Goal: Transaction & Acquisition: Book appointment/travel/reservation

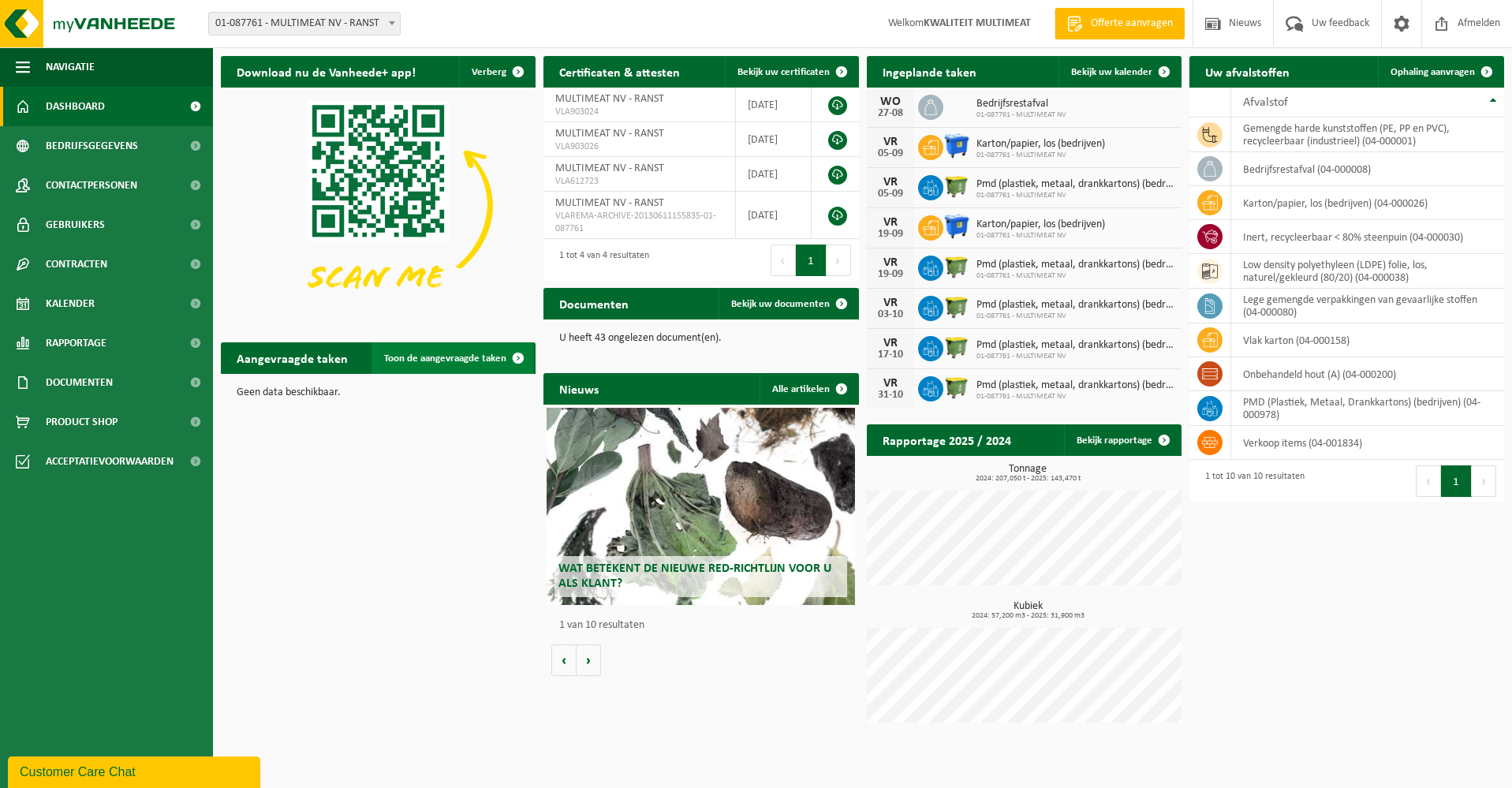
click at [521, 357] on span at bounding box center [518, 358] width 31 height 31
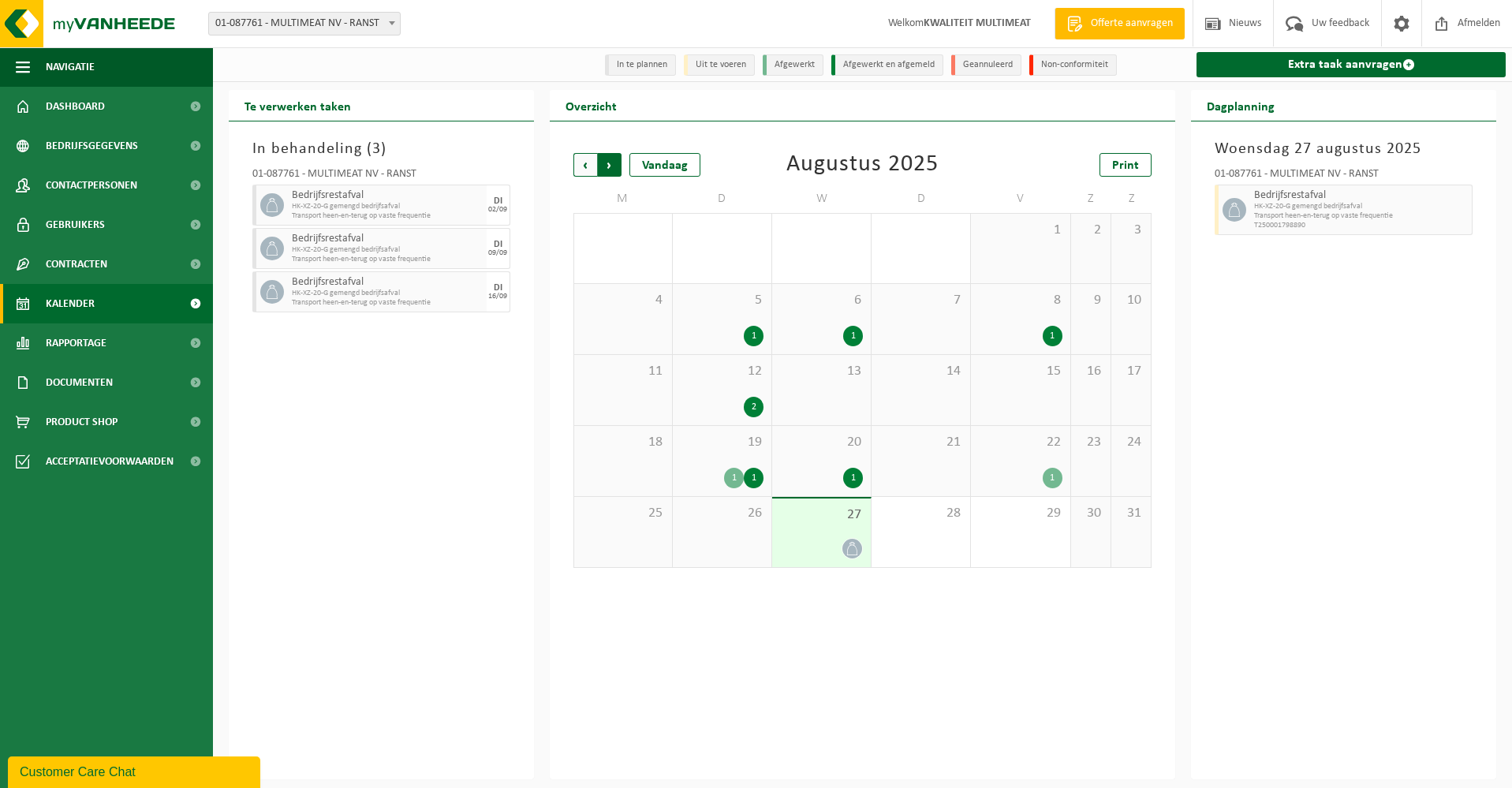
click at [583, 163] on span "Vorige" at bounding box center [585, 165] width 23 height 23
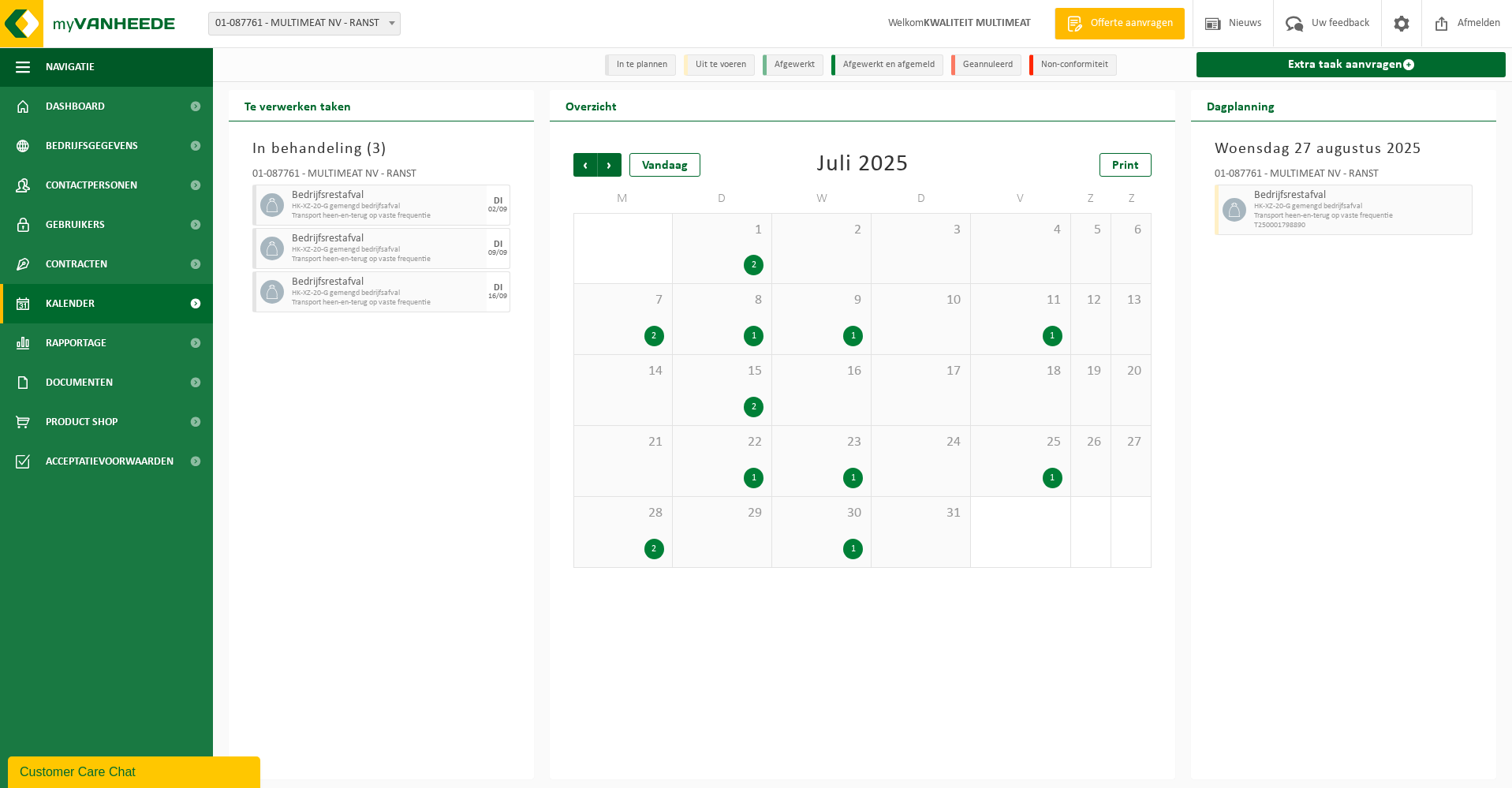
click at [754, 335] on div "1" at bounding box center [754, 336] width 20 height 21
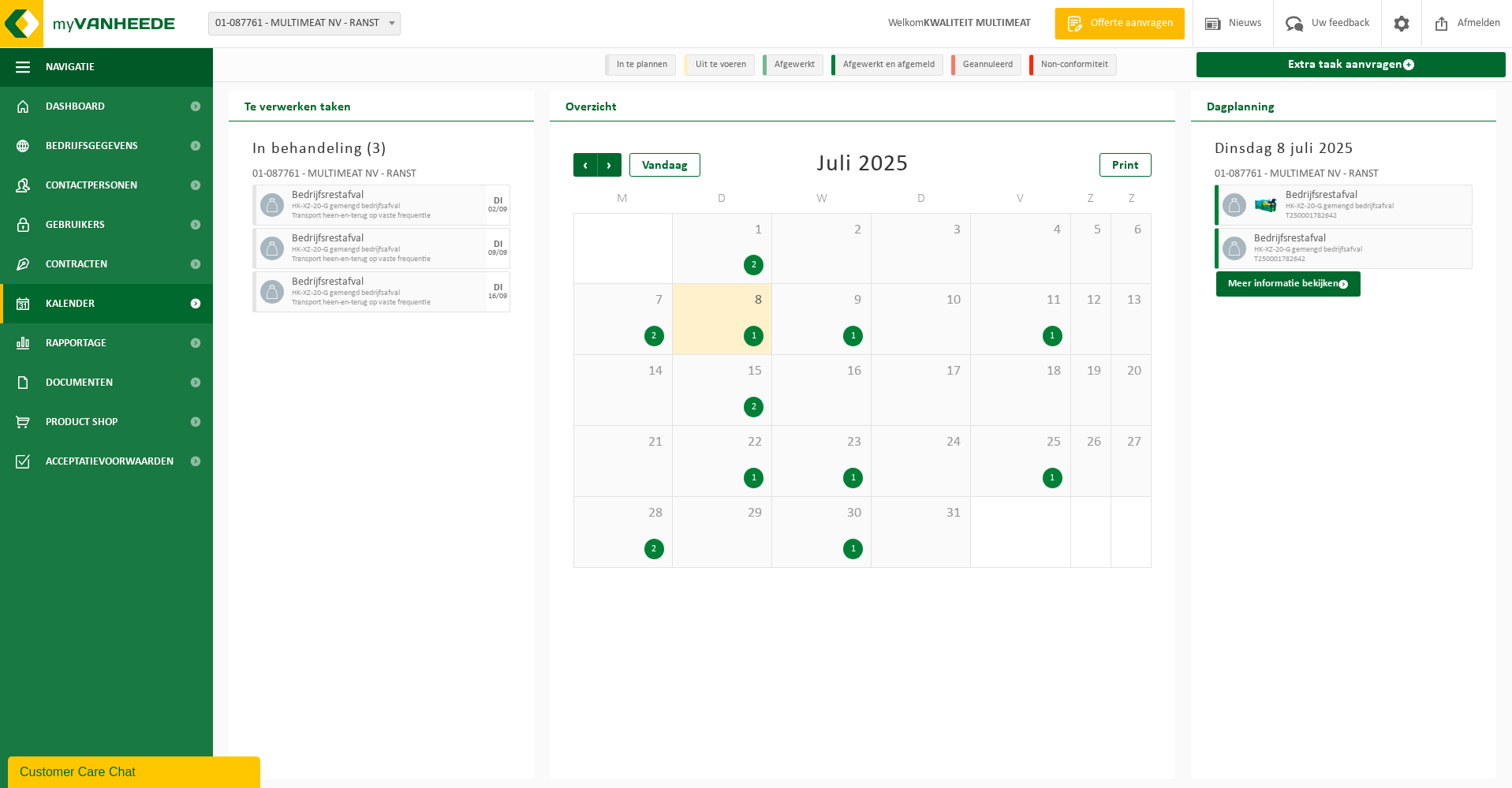
click at [852, 337] on div "1" at bounding box center [853, 336] width 20 height 21
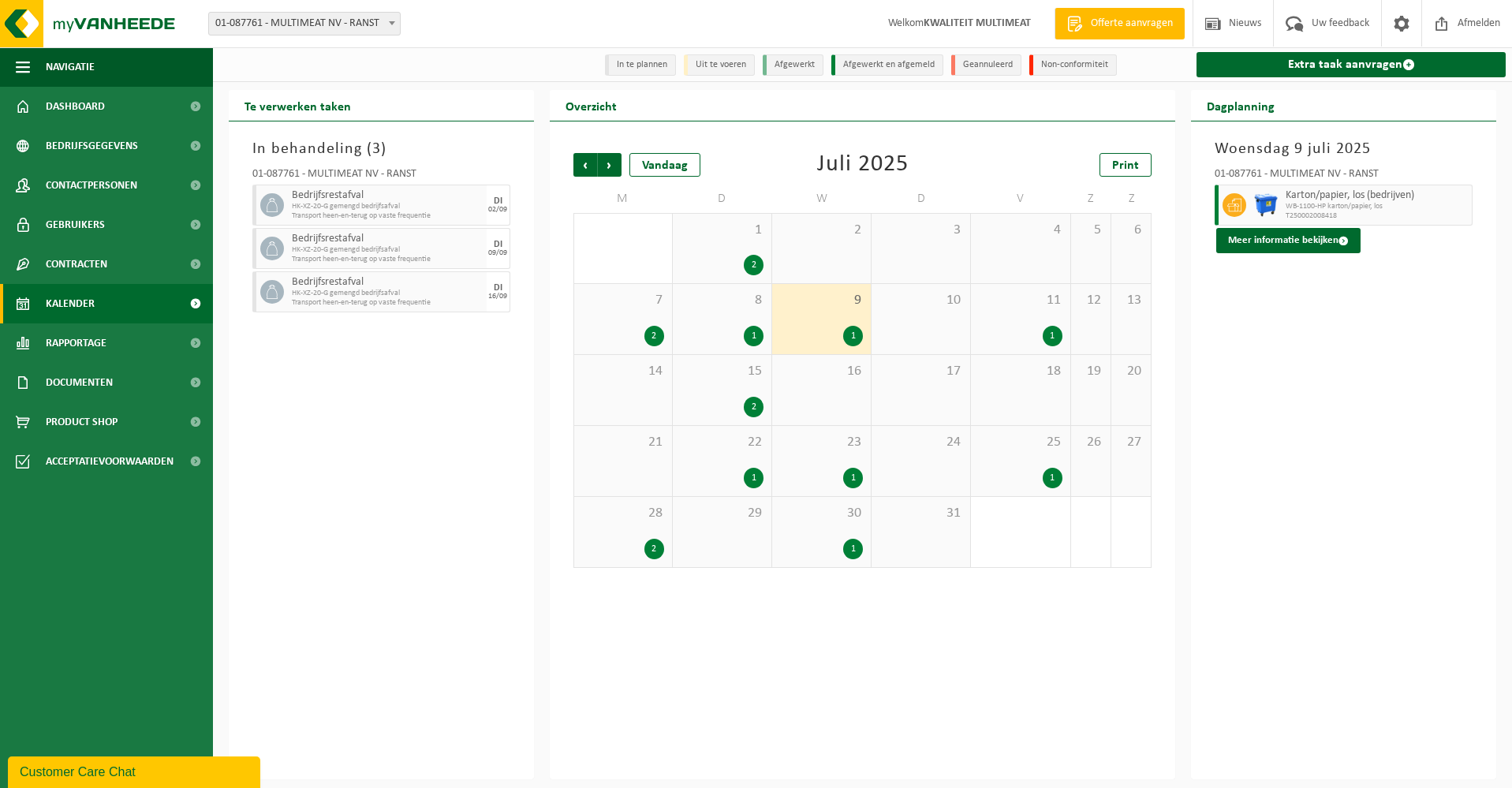
click at [654, 332] on div "2" at bounding box center [654, 336] width 20 height 21
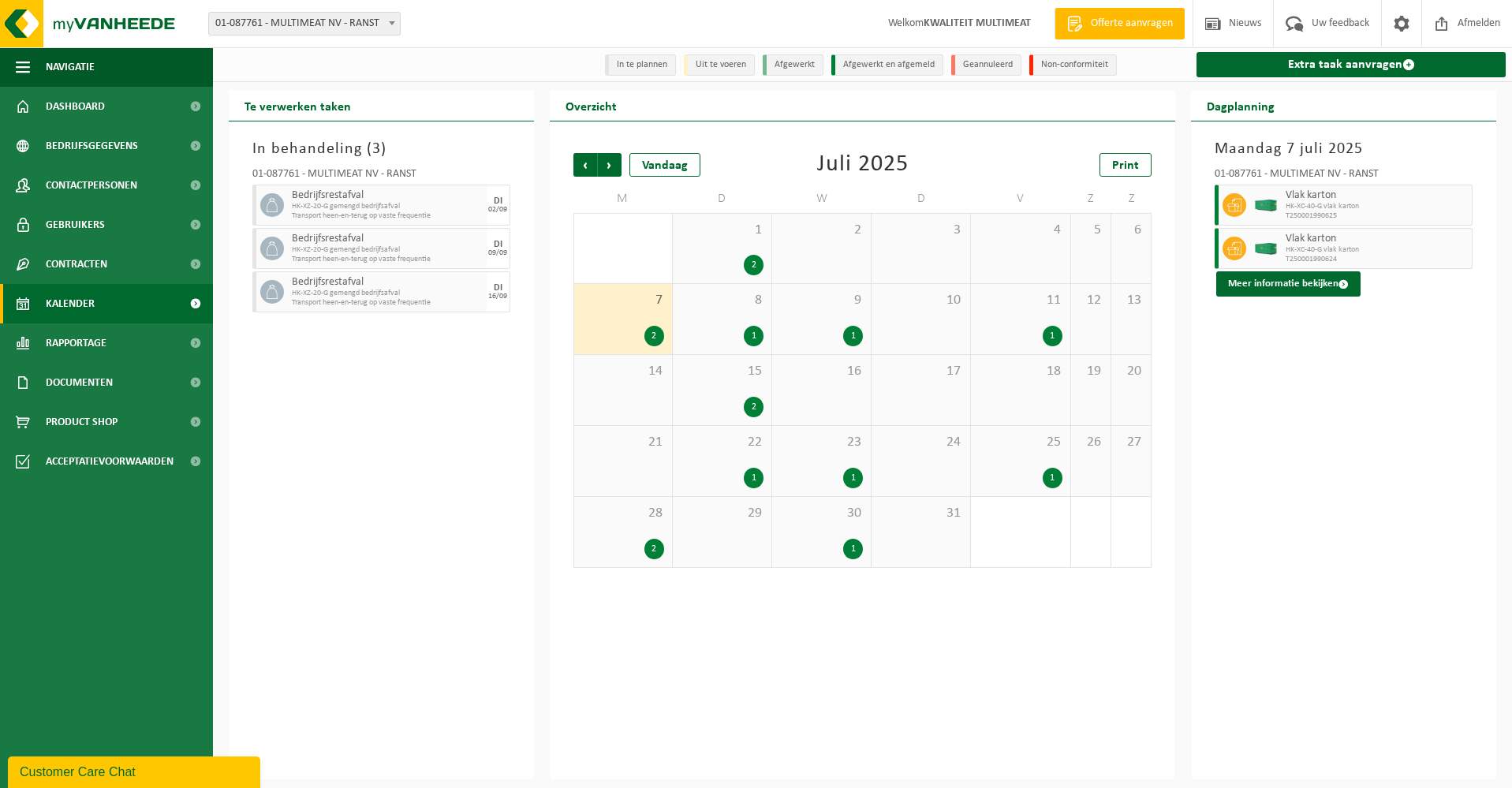
click at [754, 408] on div "2" at bounding box center [754, 407] width 20 height 21
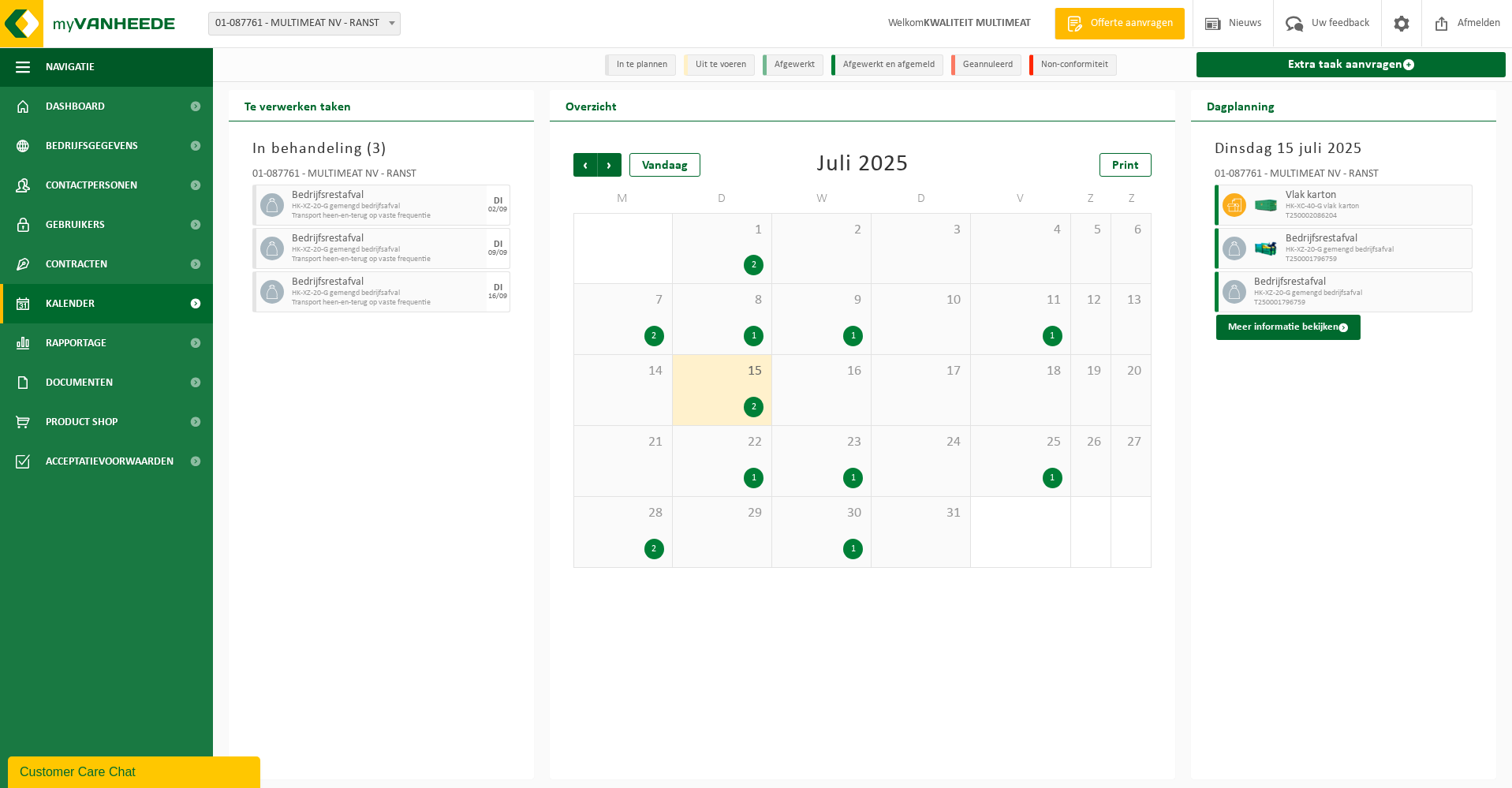
click at [1049, 475] on div "1" at bounding box center [1053, 478] width 20 height 21
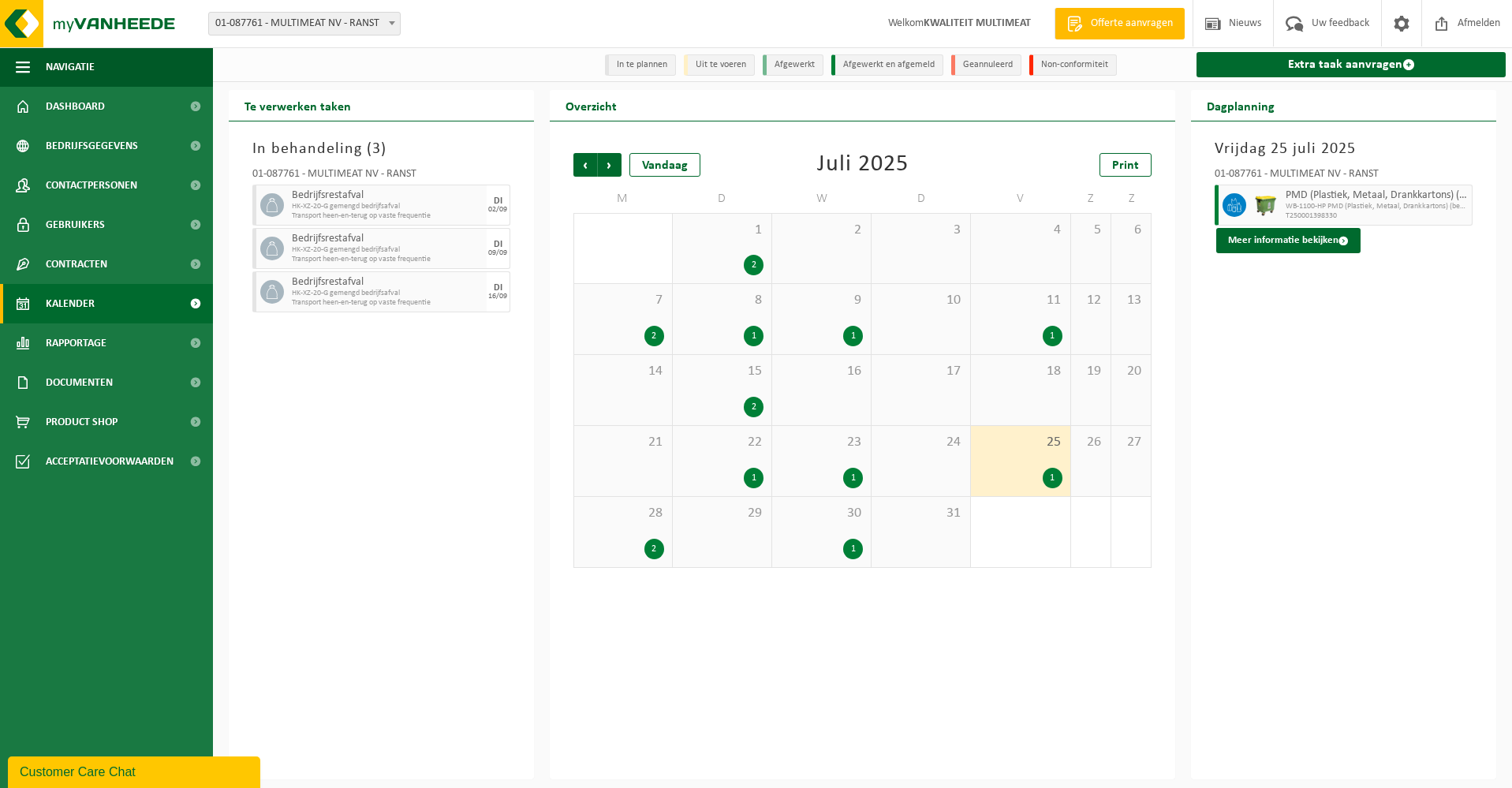
click at [1049, 335] on div "1" at bounding box center [1053, 336] width 20 height 21
click at [852, 475] on div "1" at bounding box center [853, 478] width 20 height 21
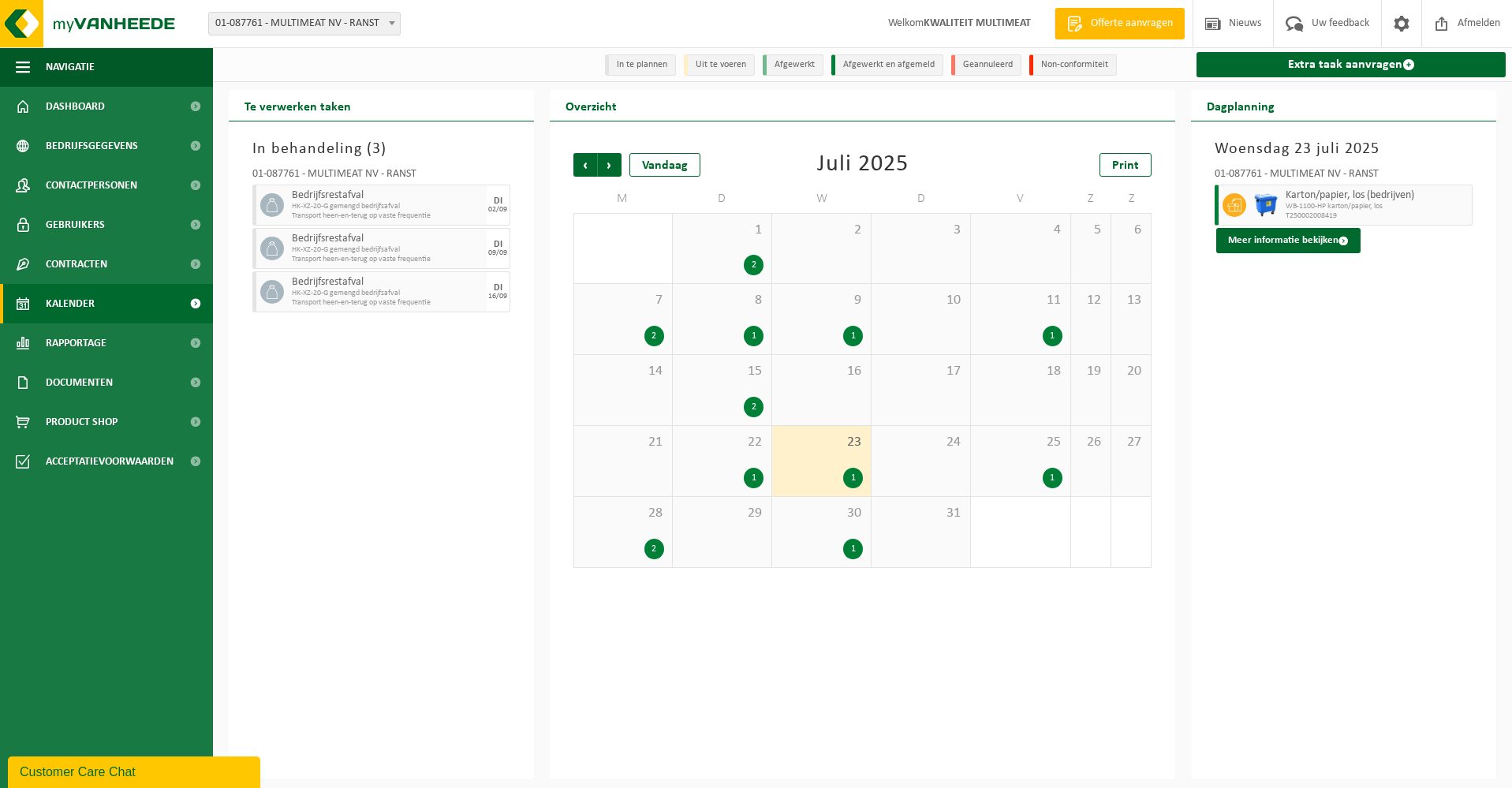
click at [853, 550] on div "1" at bounding box center [853, 549] width 20 height 21
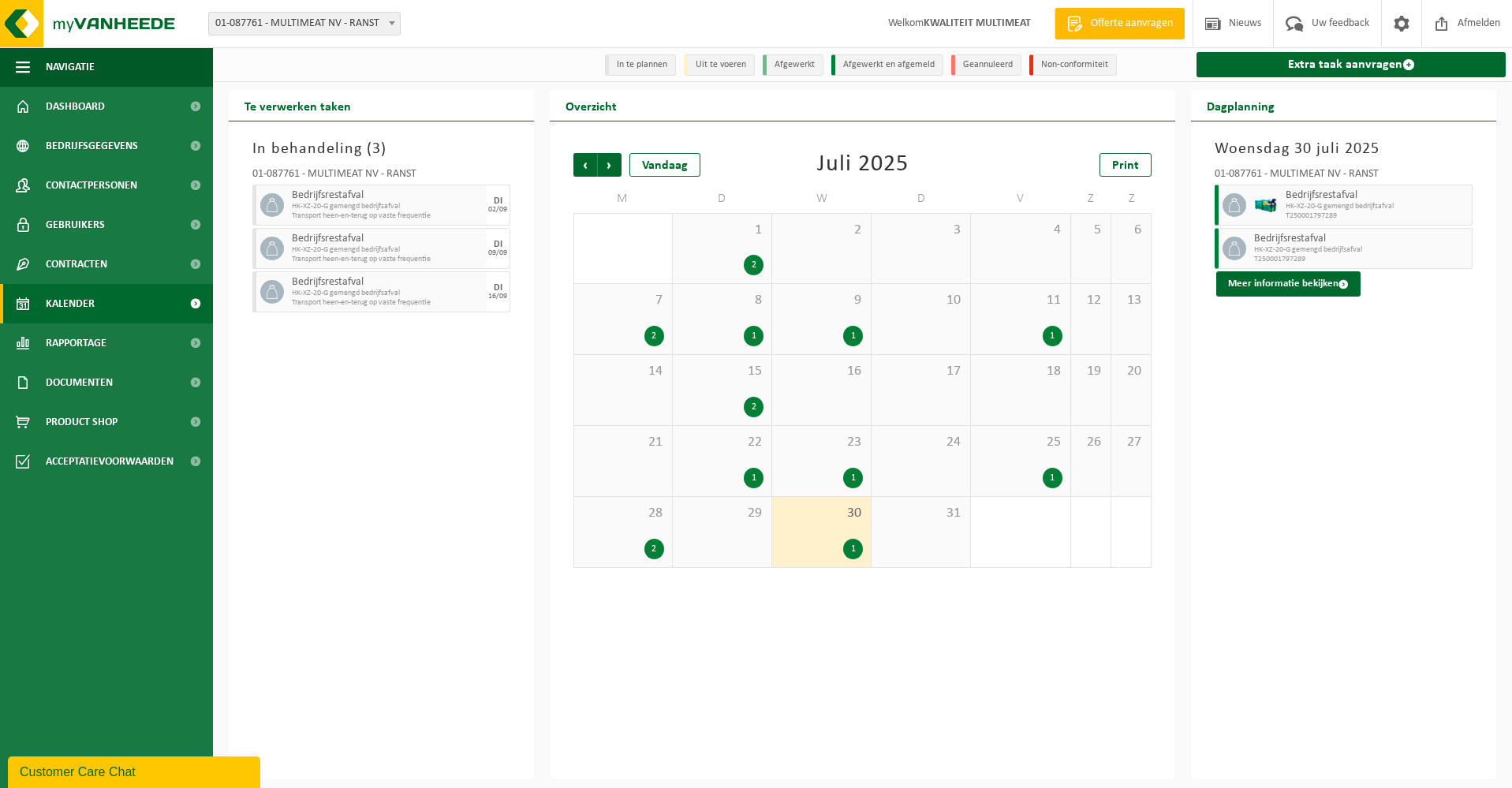
click at [651, 547] on div "2" at bounding box center [654, 549] width 20 height 21
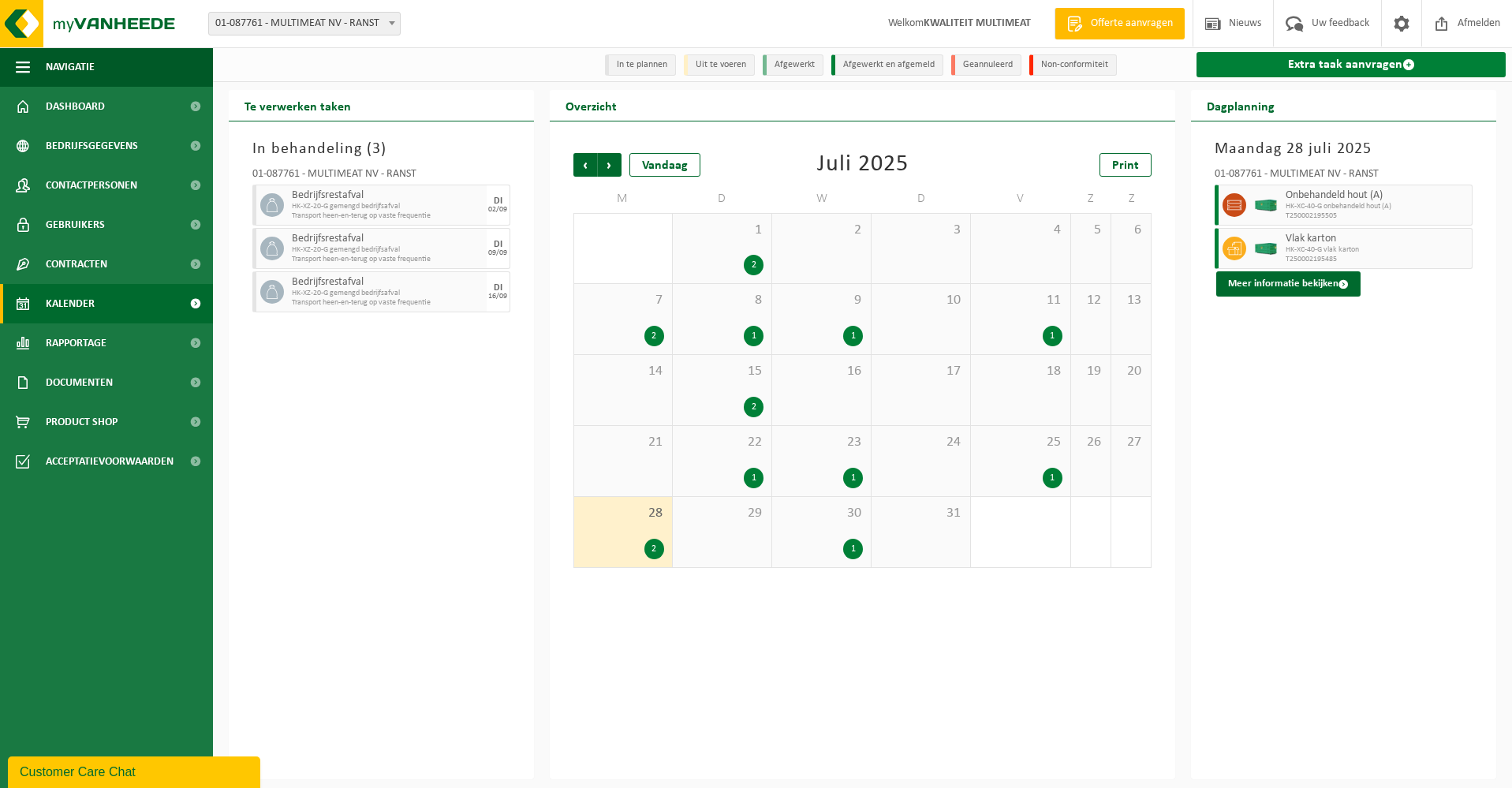
click at [1368, 61] on link "Extra taak aanvragen" at bounding box center [1351, 64] width 309 height 25
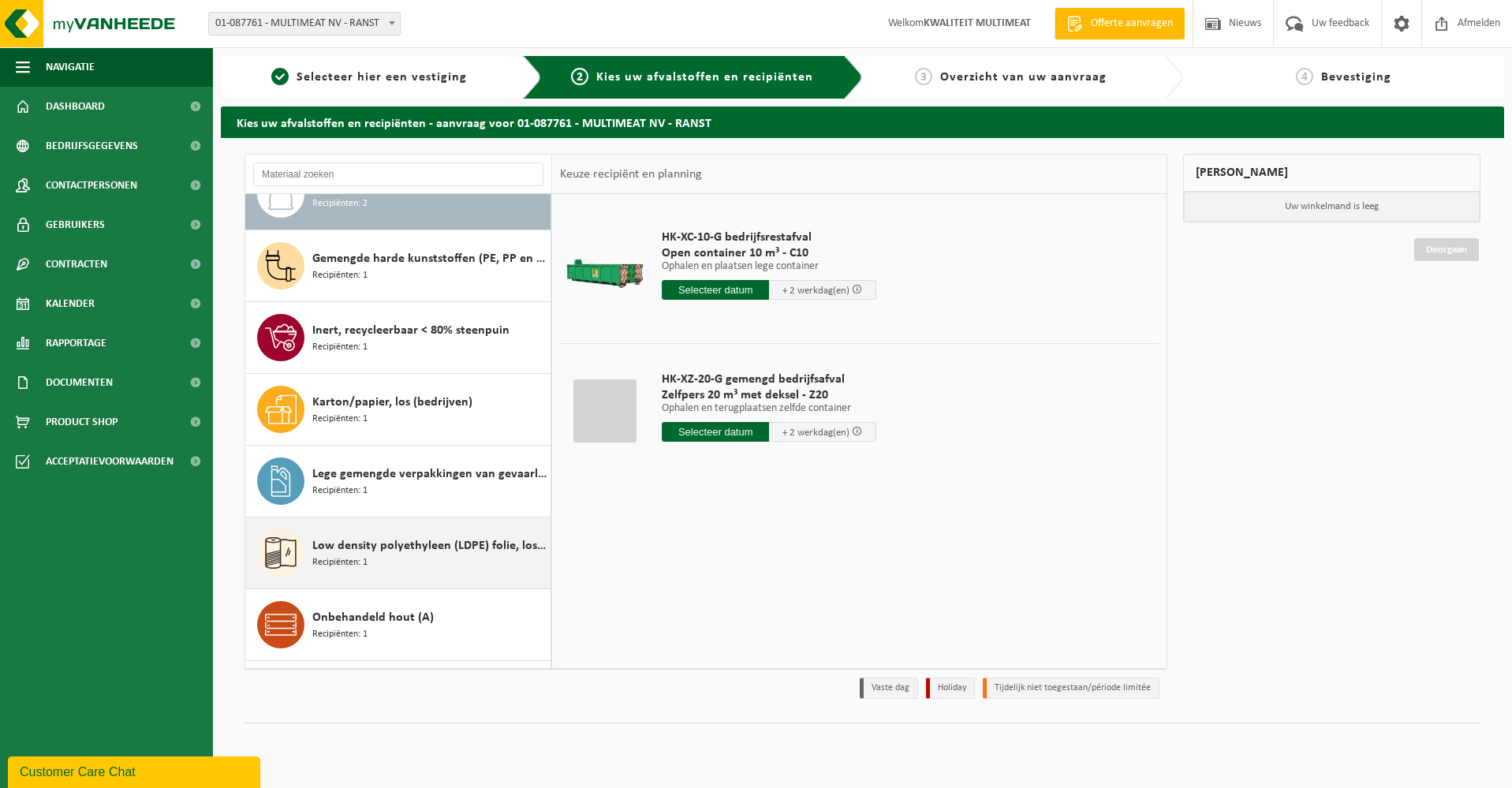
scroll to position [61, 0]
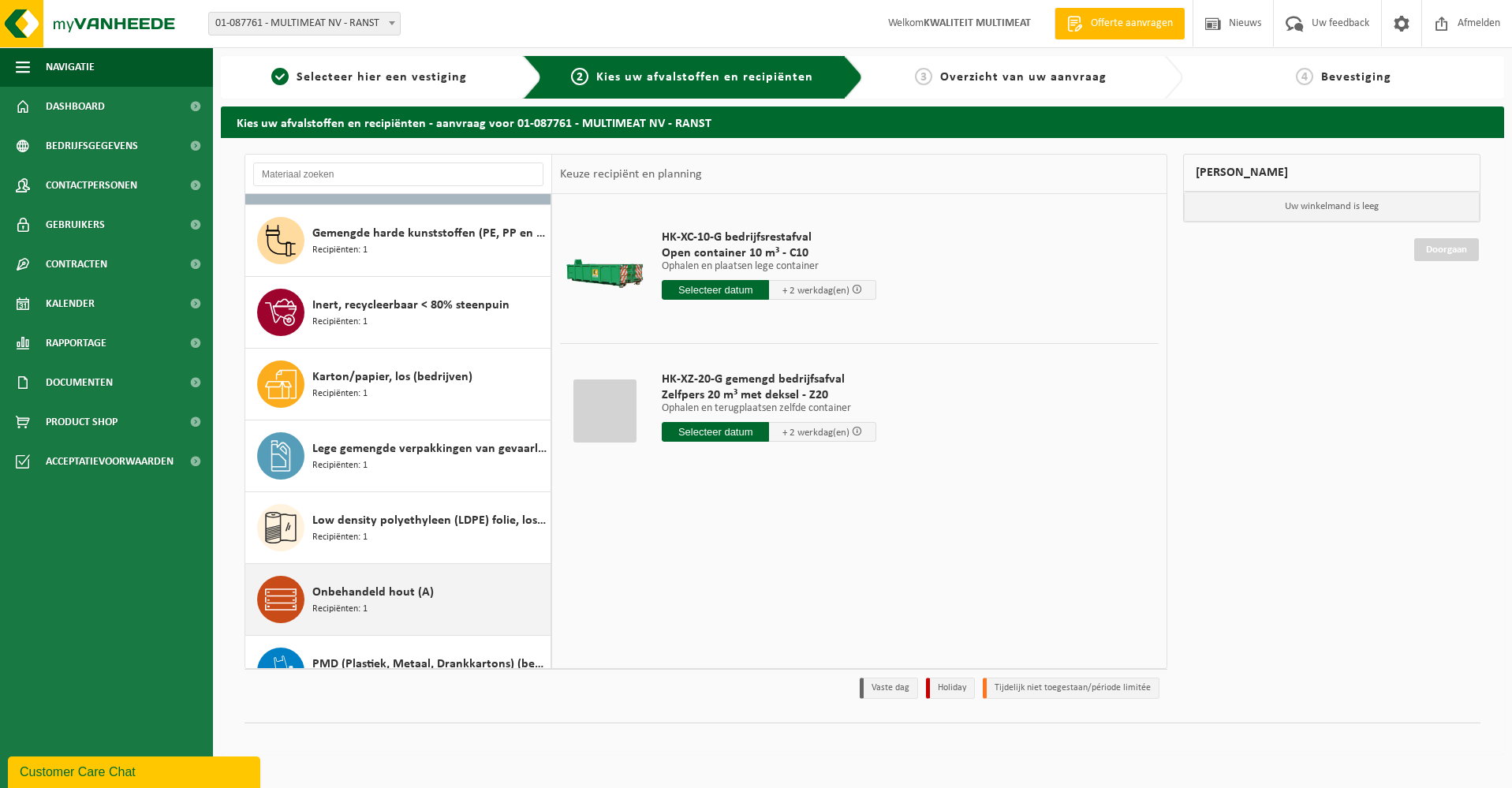
click at [353, 595] on span "Onbehandeld hout (A)" at bounding box center [372, 592] width 121 height 19
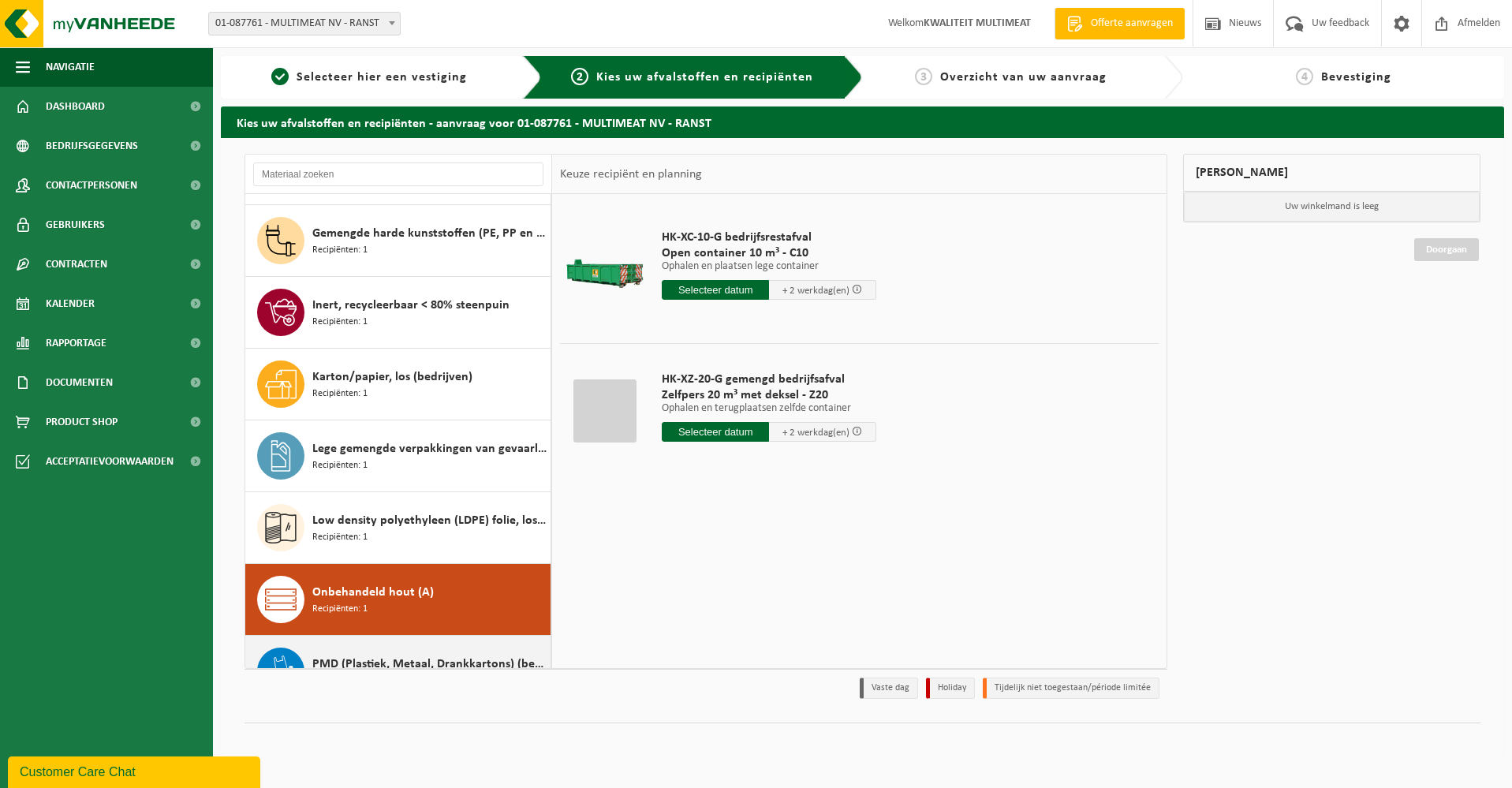
scroll to position [171, 0]
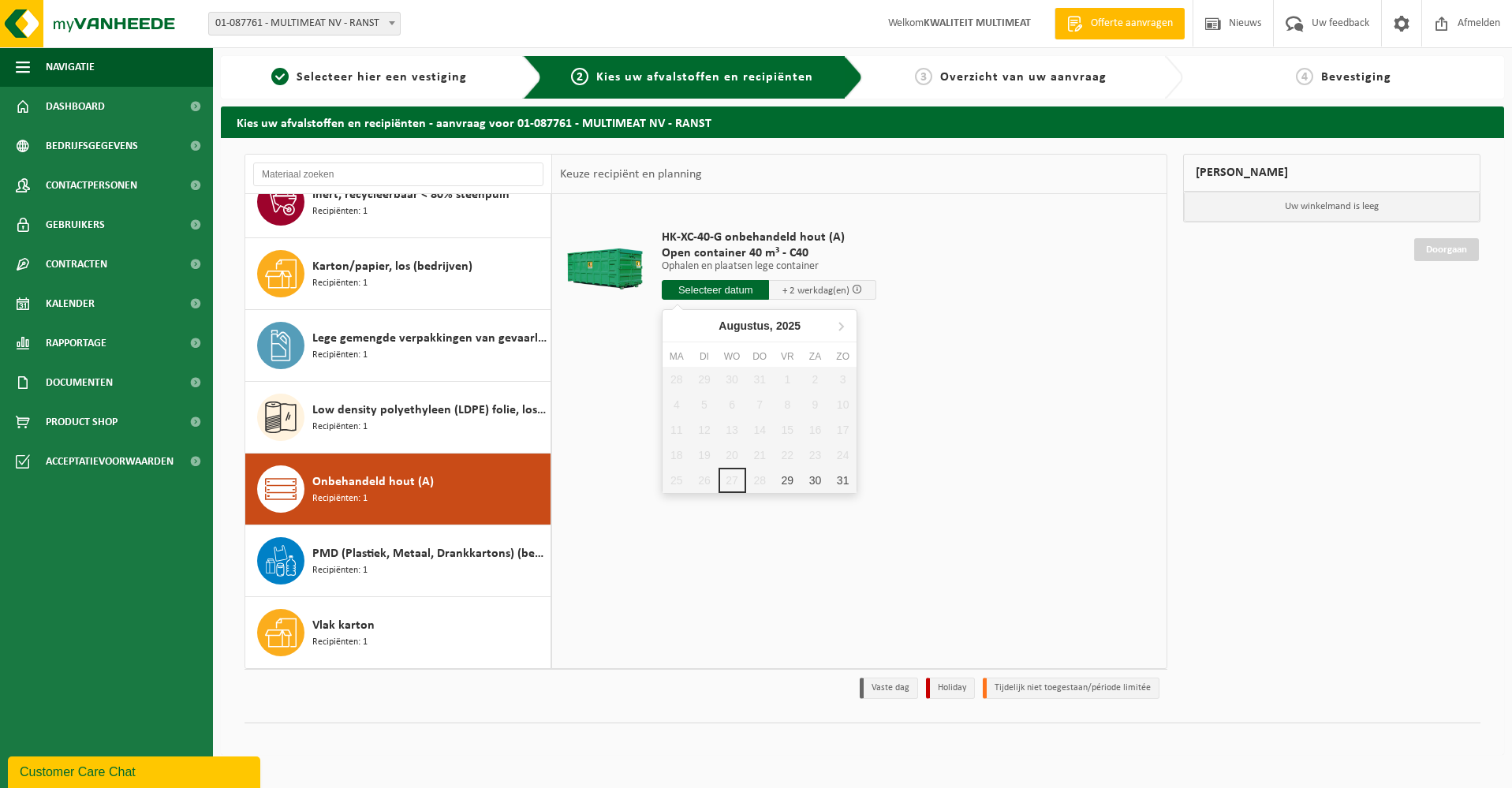
click at [721, 285] on input "text" at bounding box center [716, 290] width 108 height 20
click at [841, 322] on icon at bounding box center [840, 325] width 25 height 25
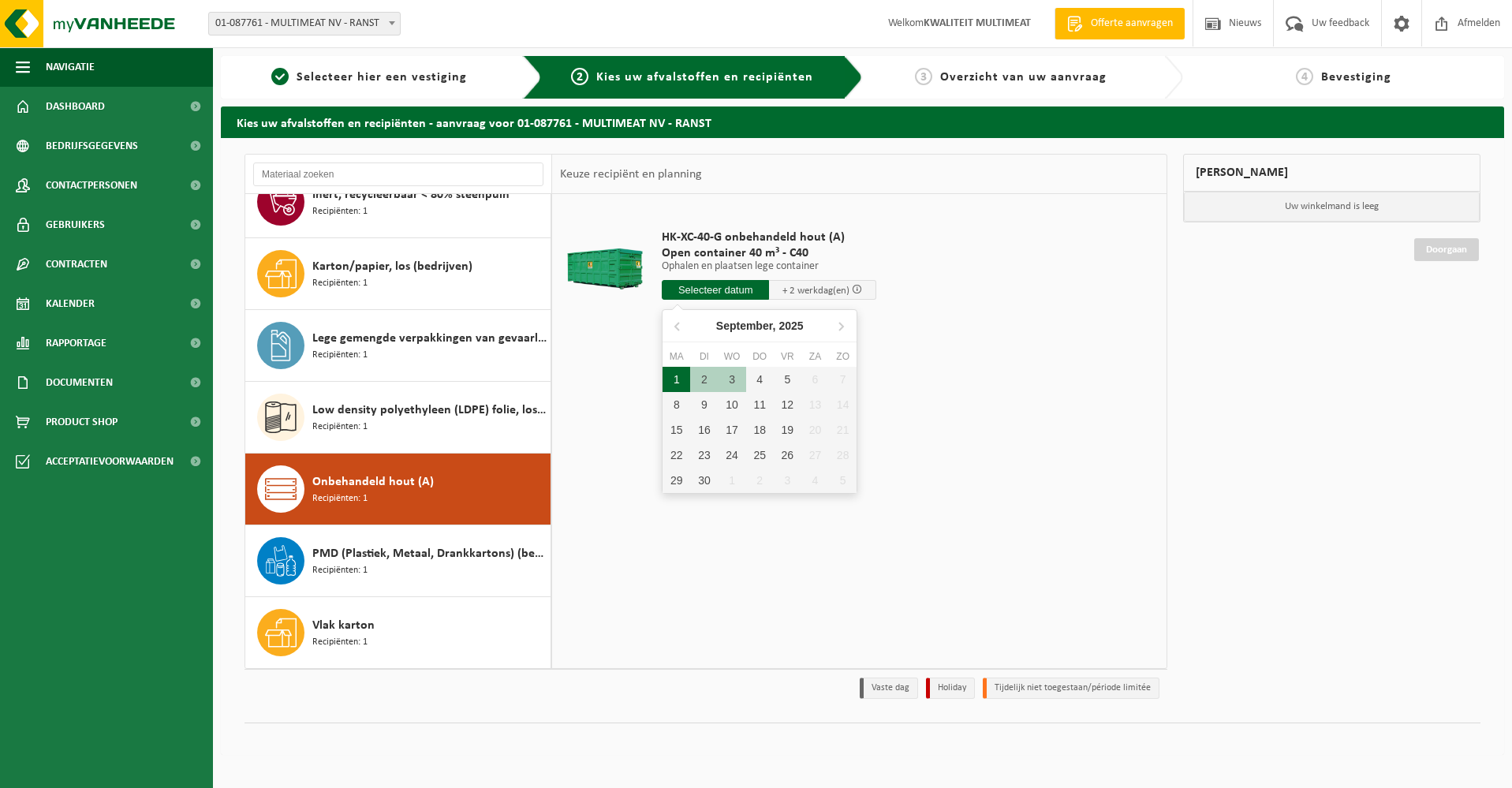
click at [675, 379] on div "1" at bounding box center [677, 379] width 27 height 25
type input "Van 2025-09-01"
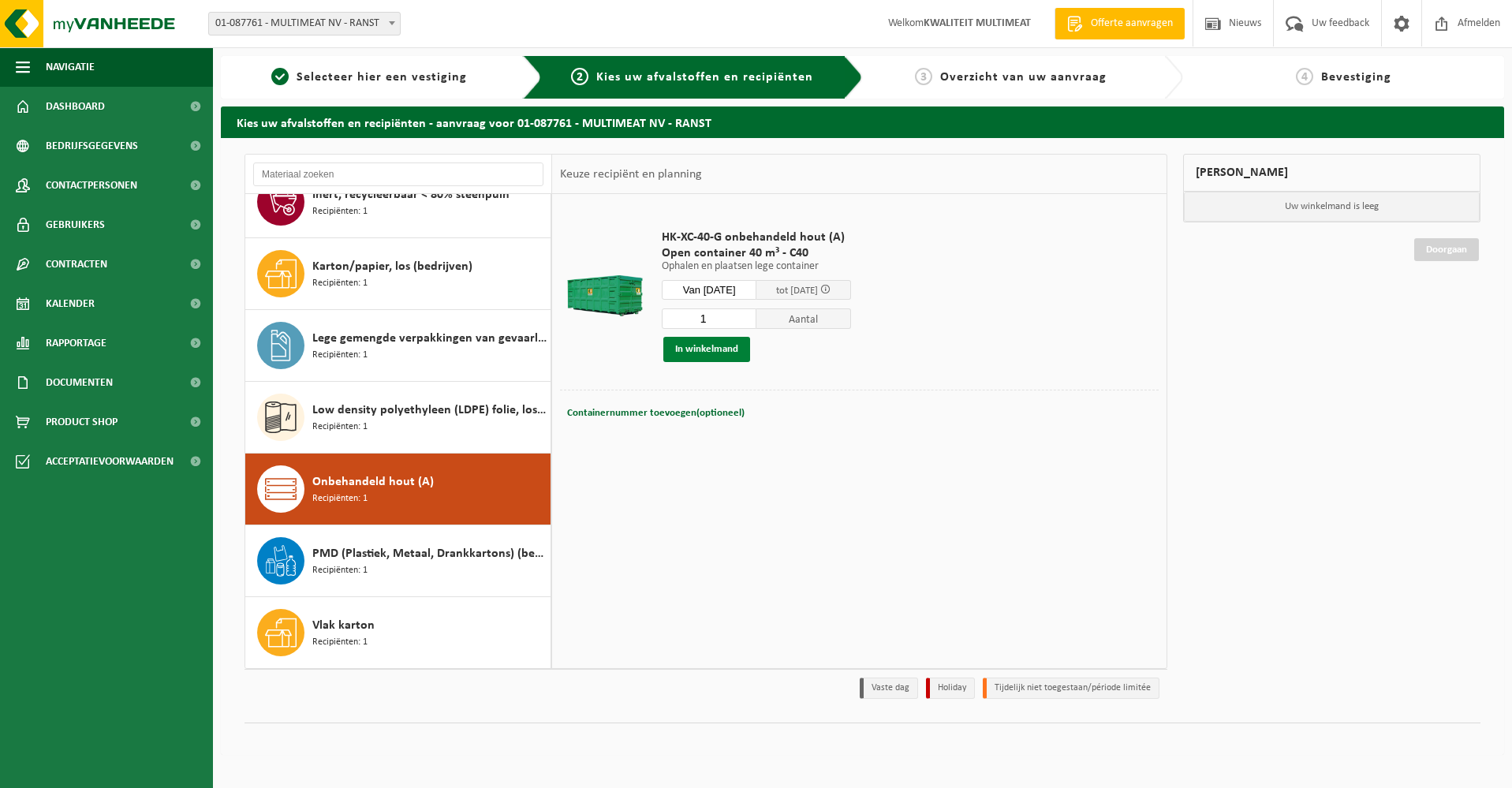
click at [702, 348] on button "In winkelmand" at bounding box center [707, 349] width 87 height 25
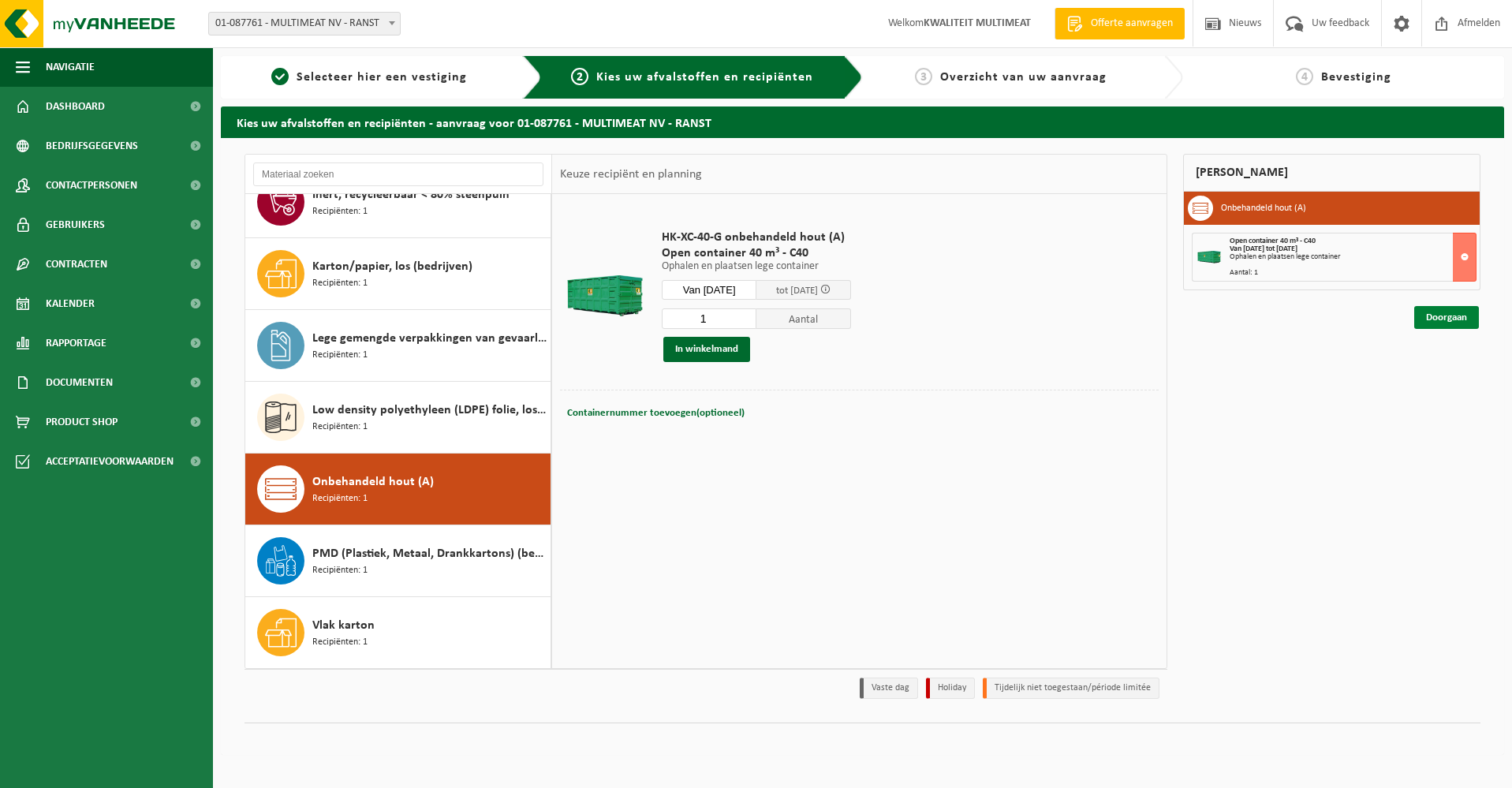
click at [1433, 316] on link "Doorgaan" at bounding box center [1447, 317] width 65 height 23
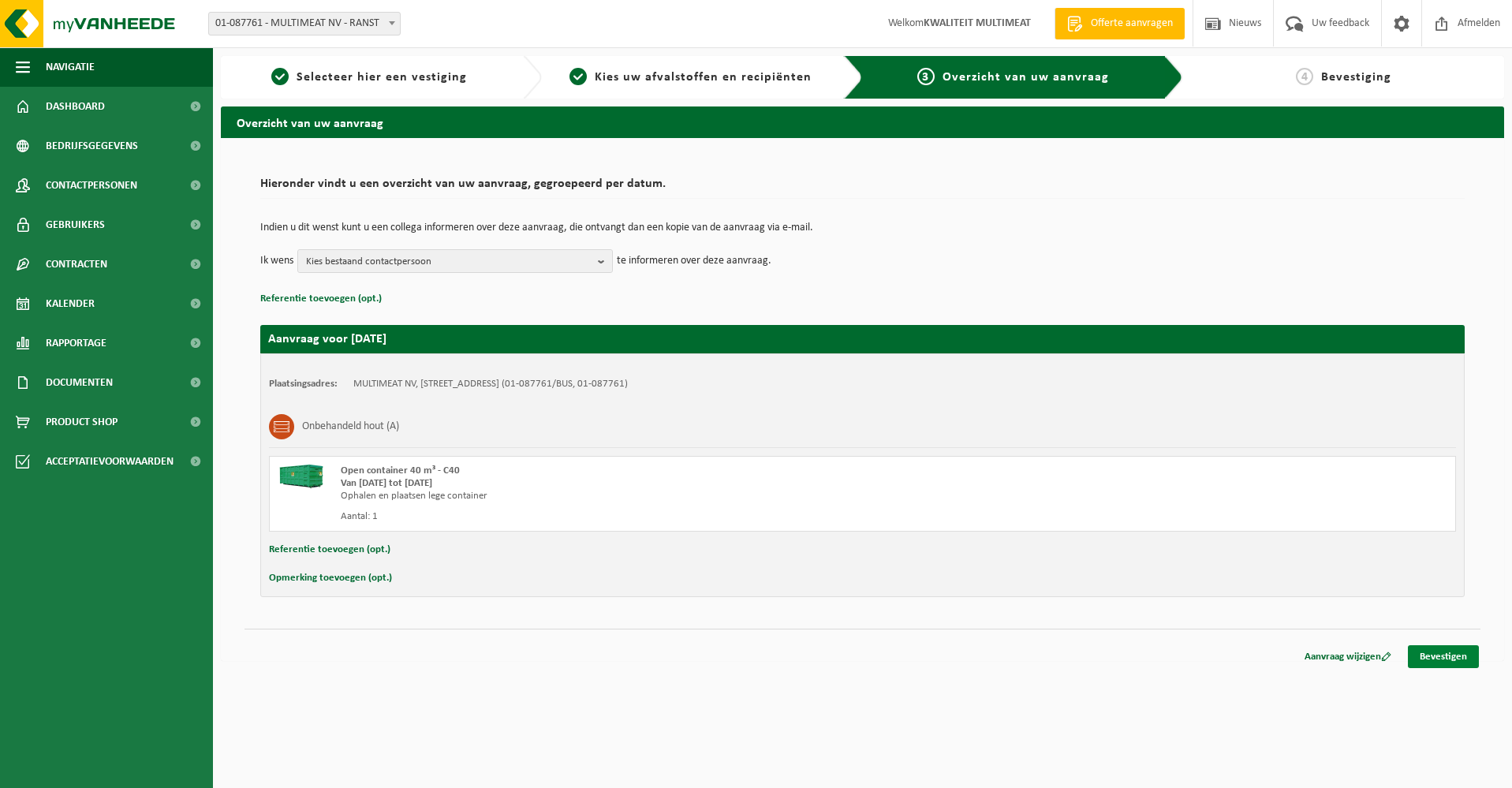
click at [1428, 653] on link "Bevestigen" at bounding box center [1444, 656] width 71 height 23
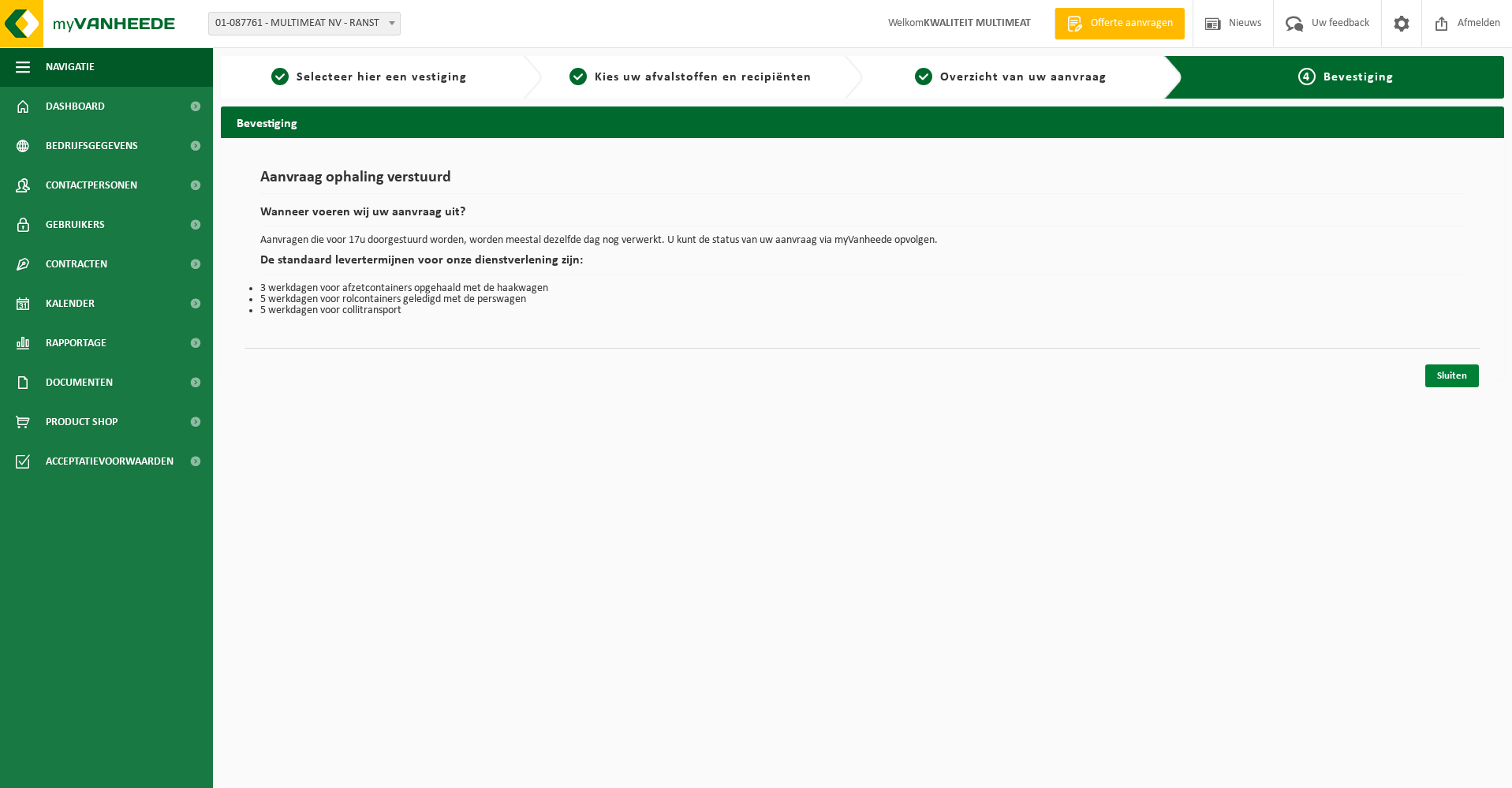
click at [1456, 383] on link "Sluiten" at bounding box center [1452, 376] width 54 height 23
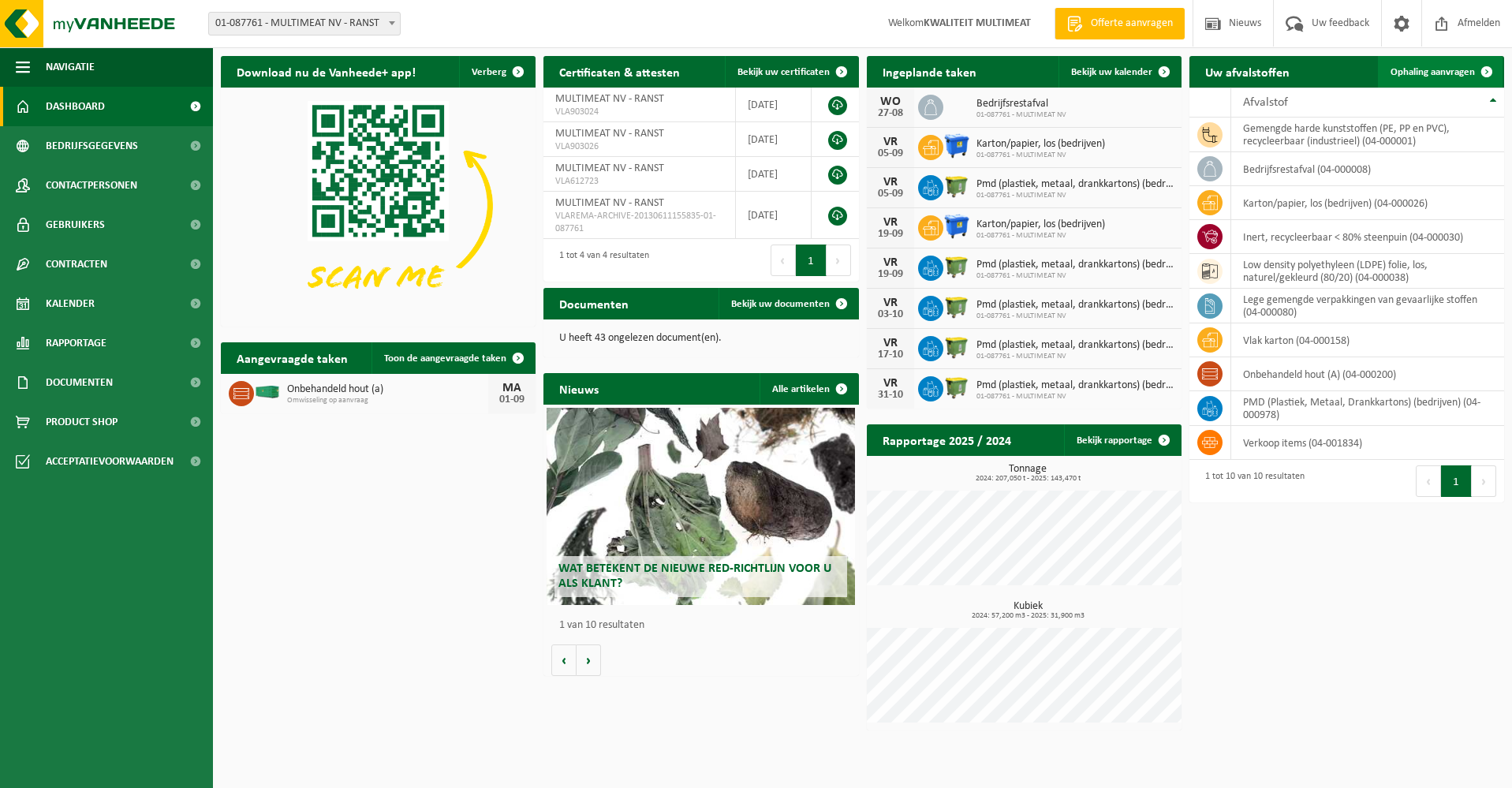
click at [1449, 70] on span "Ophaling aanvragen" at bounding box center [1433, 72] width 84 height 10
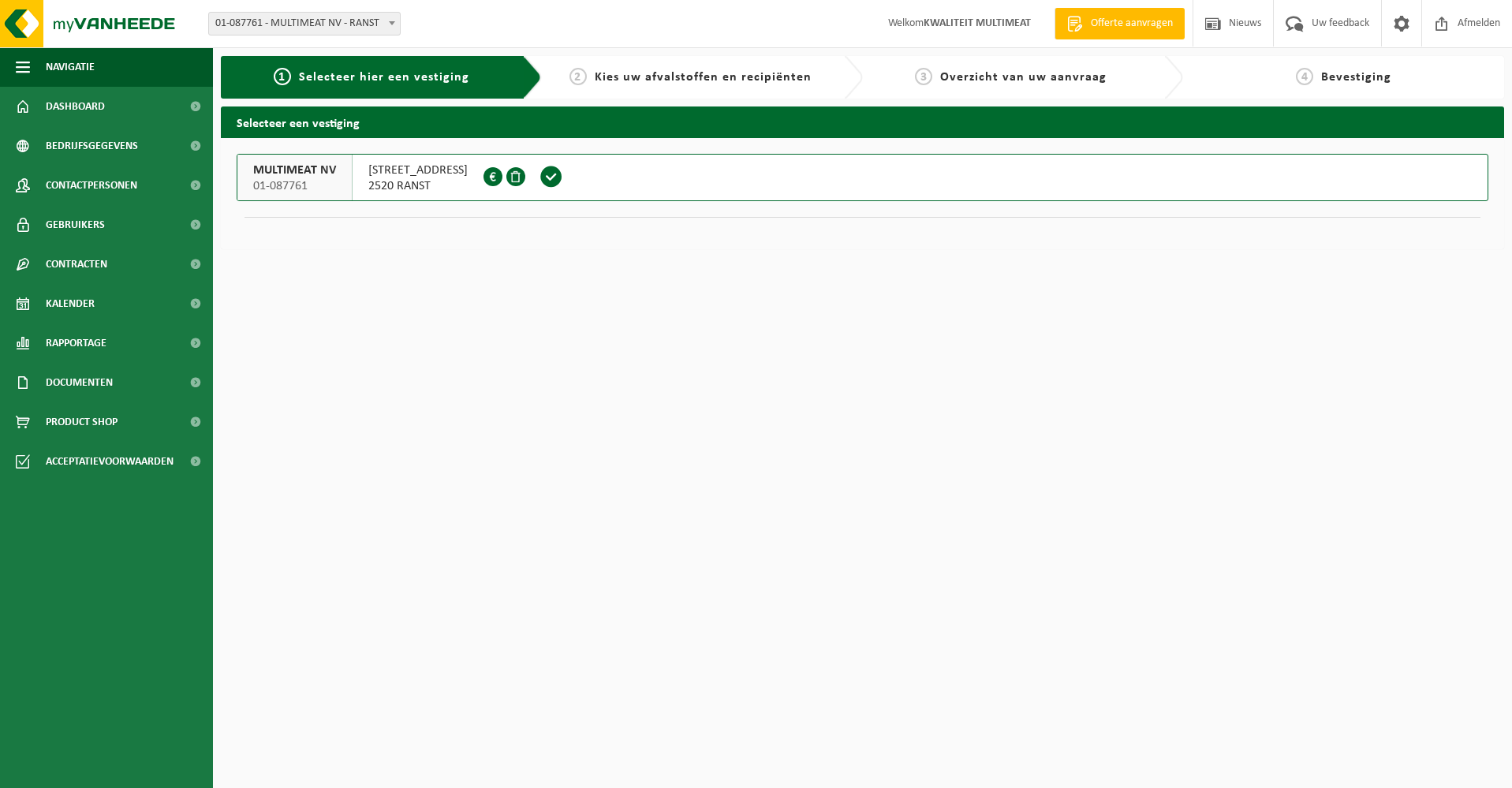
click at [732, 76] on span "Kies uw afvalstoffen en recipiënten" at bounding box center [703, 77] width 217 height 13
click at [562, 173] on span at bounding box center [551, 176] width 23 height 23
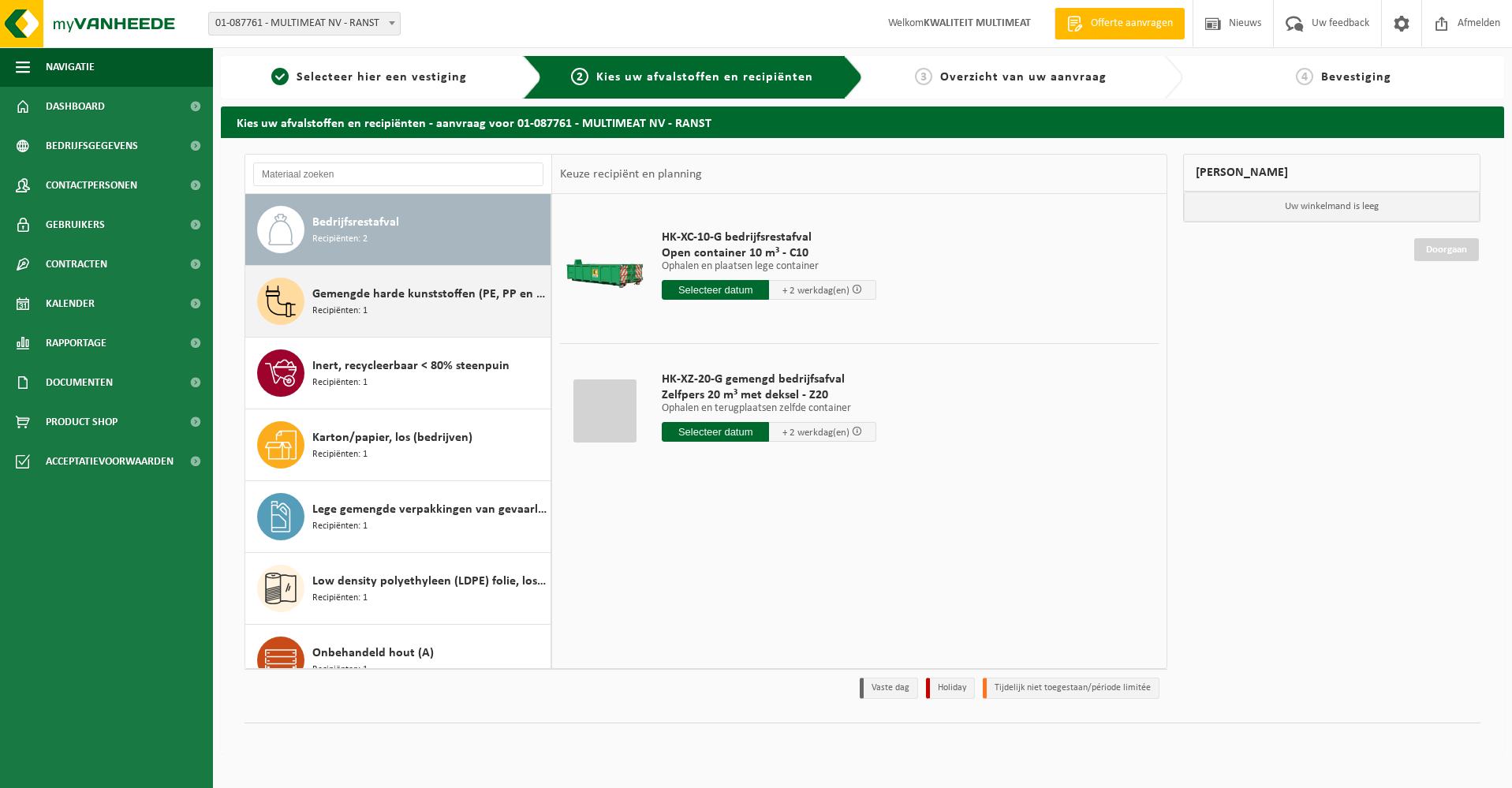
click at [408, 290] on span "Gemengde harde kunststoffen (PE, PP en PVC), recycleerbaar (industrieel)" at bounding box center [429, 294] width 234 height 19
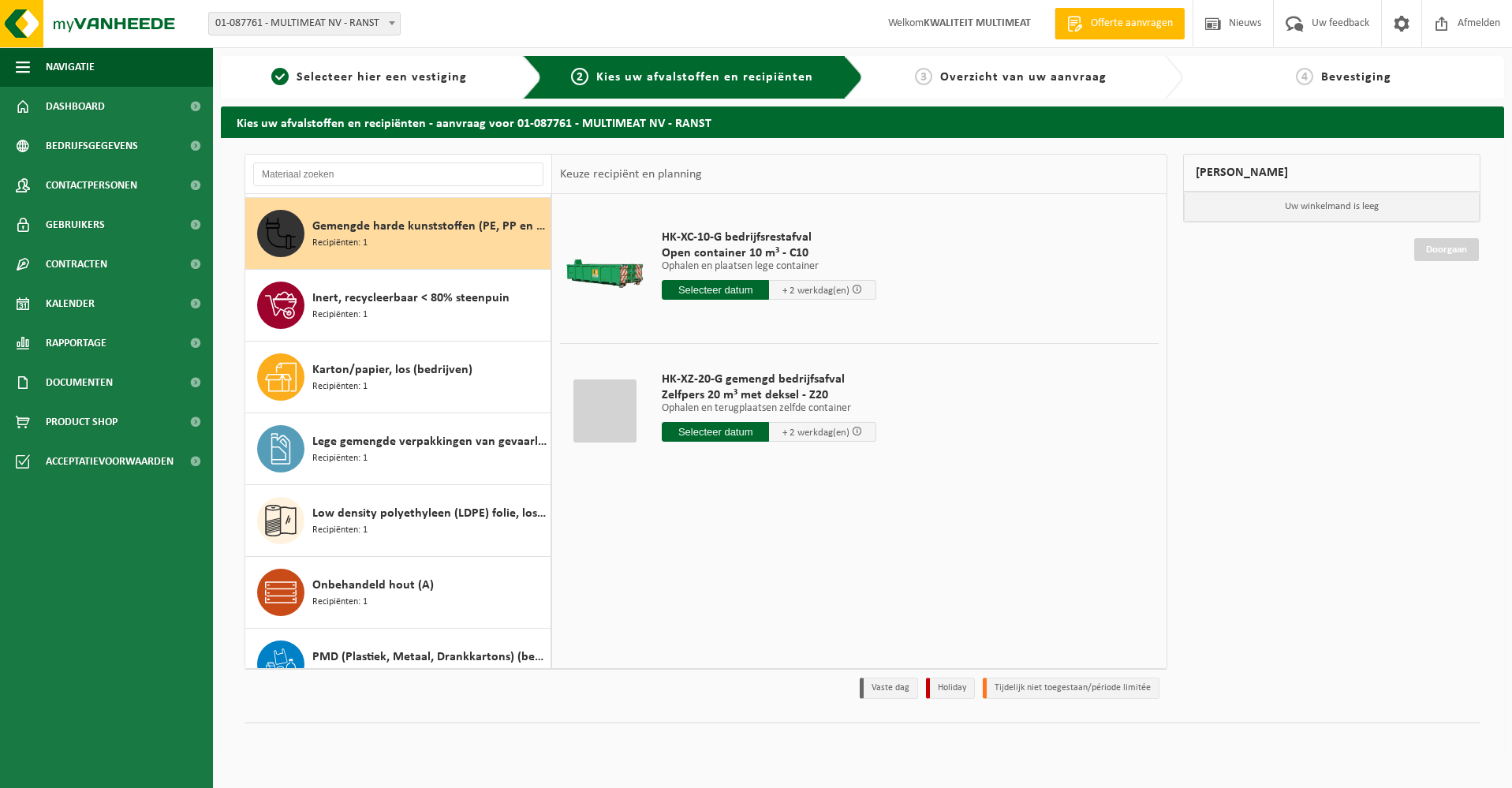
scroll to position [71, 0]
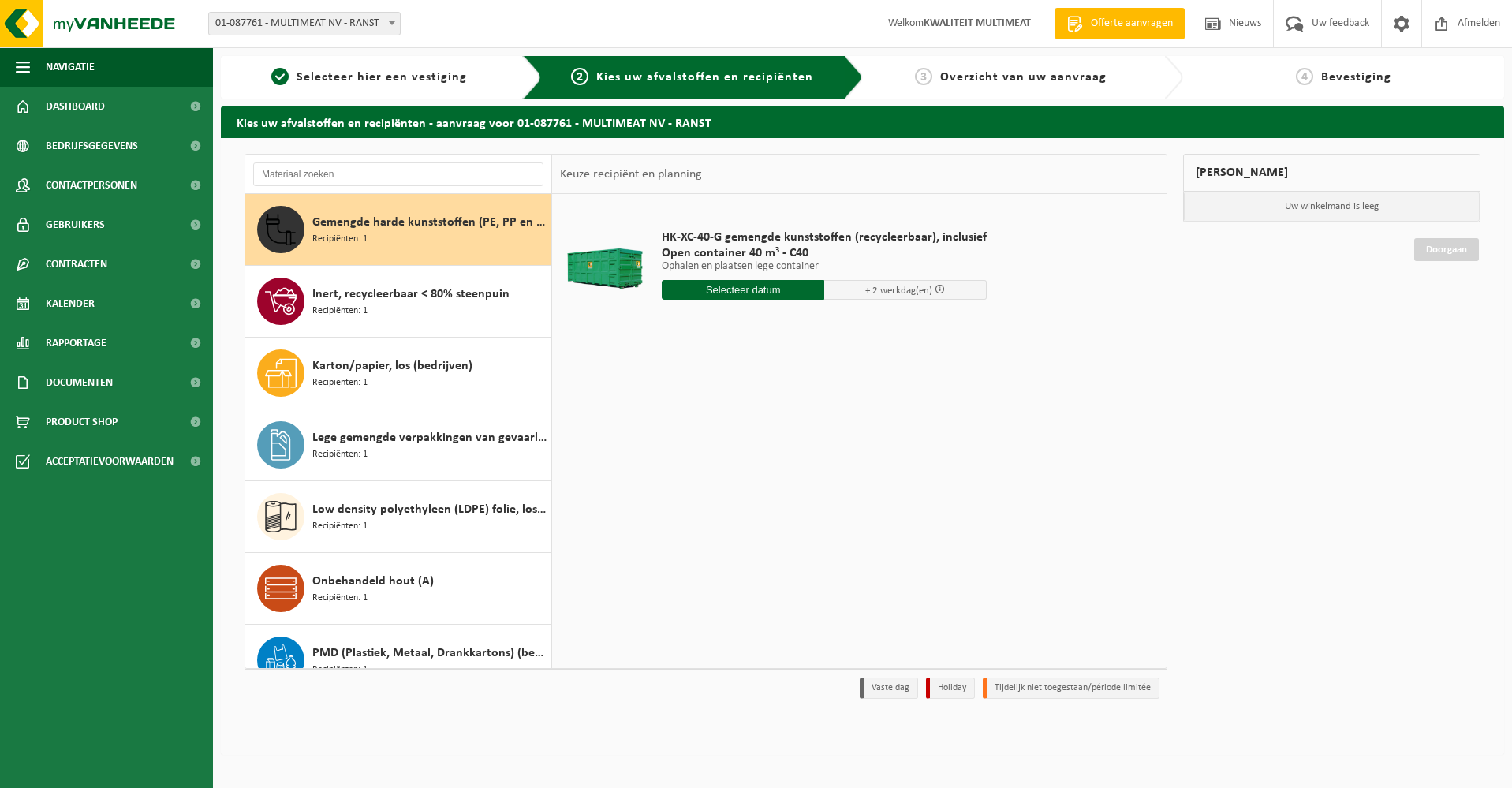
click at [751, 286] on input "text" at bounding box center [743, 290] width 163 height 20
click at [841, 325] on icon at bounding box center [841, 327] width 4 height 8
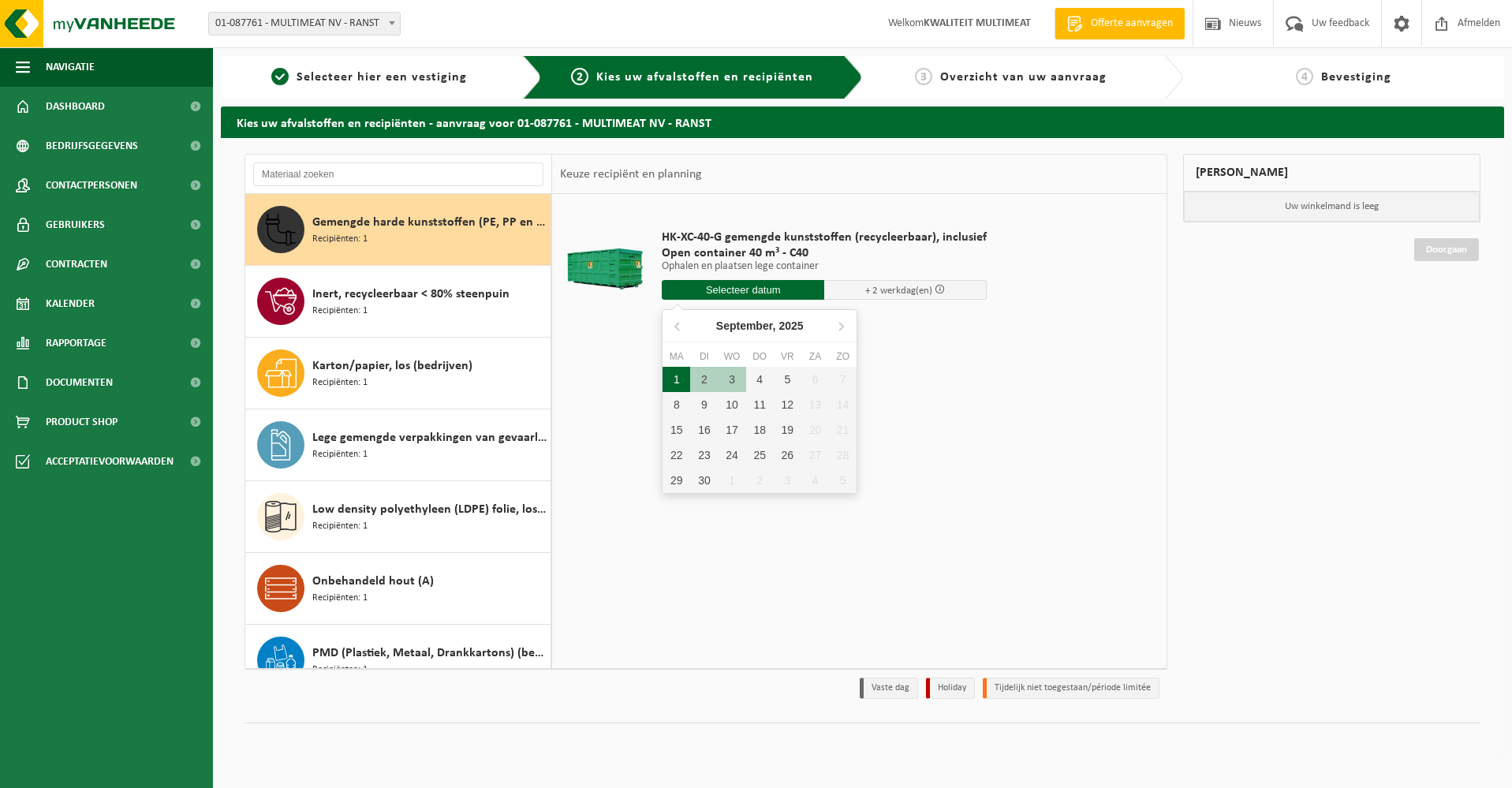
click at [674, 379] on div "1" at bounding box center [677, 379] width 27 height 25
type input "Van 2025-09-01"
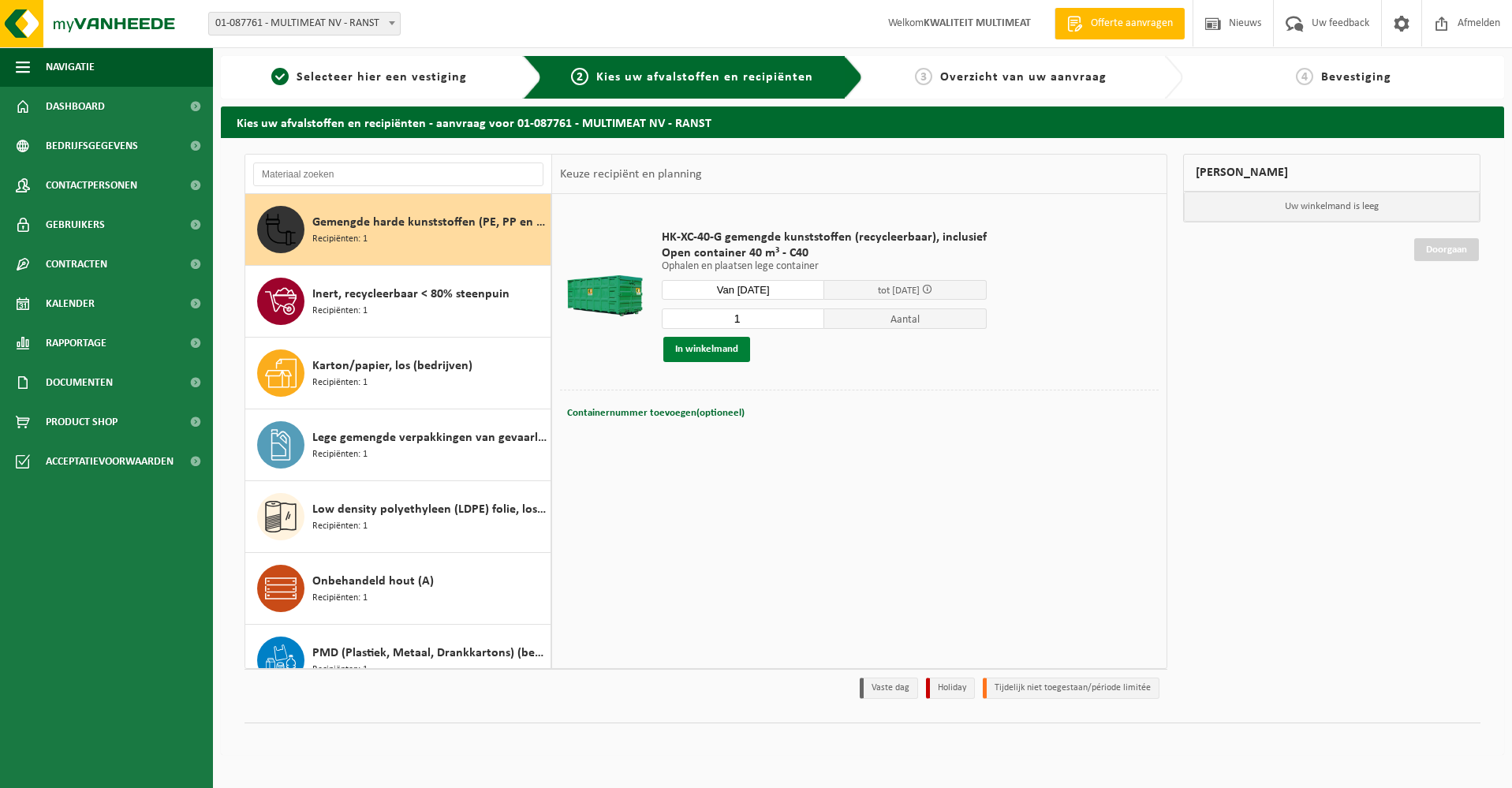
click at [695, 347] on button "In winkelmand" at bounding box center [707, 349] width 87 height 25
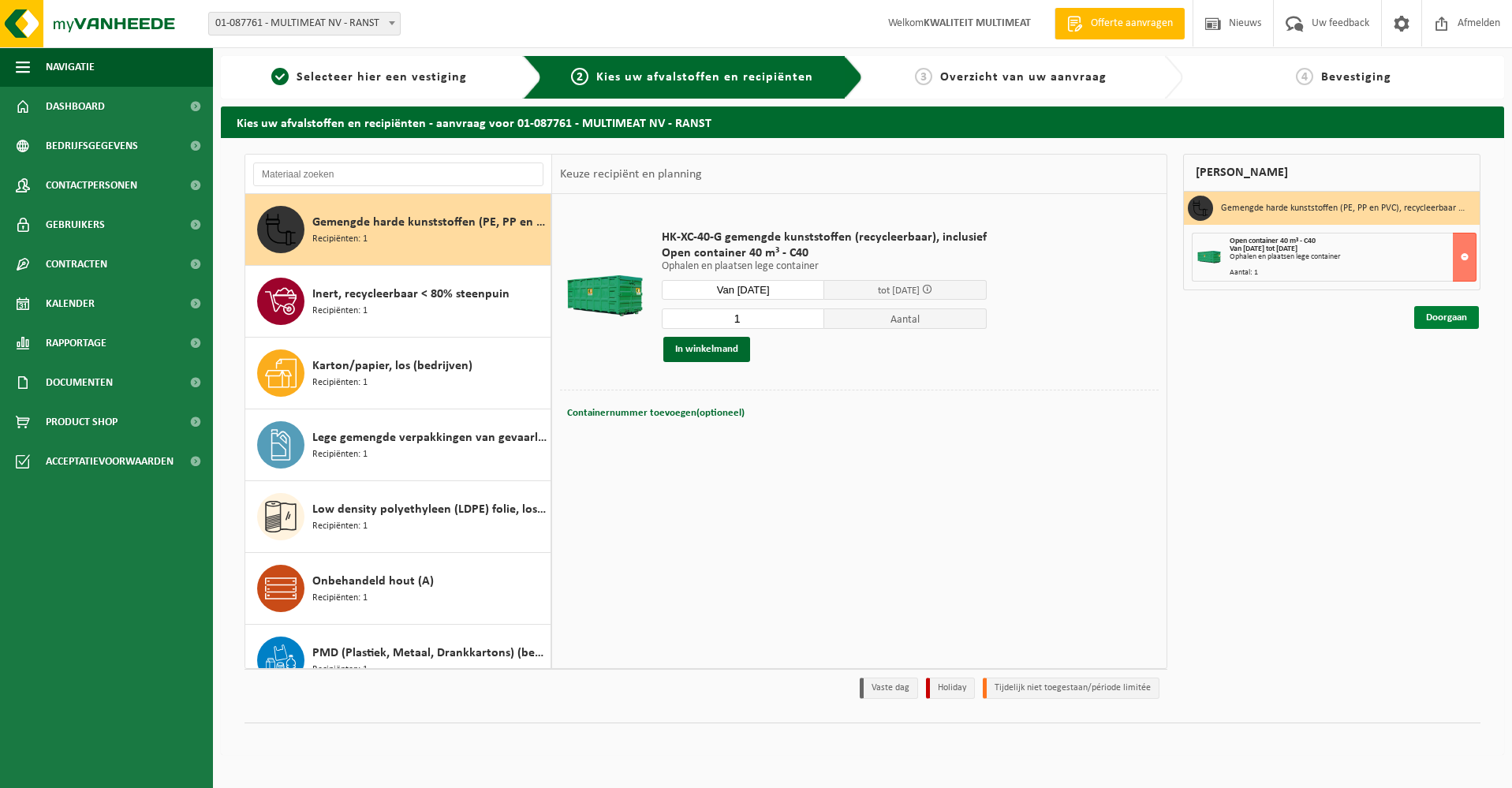
click at [1460, 314] on link "Doorgaan" at bounding box center [1447, 317] width 65 height 23
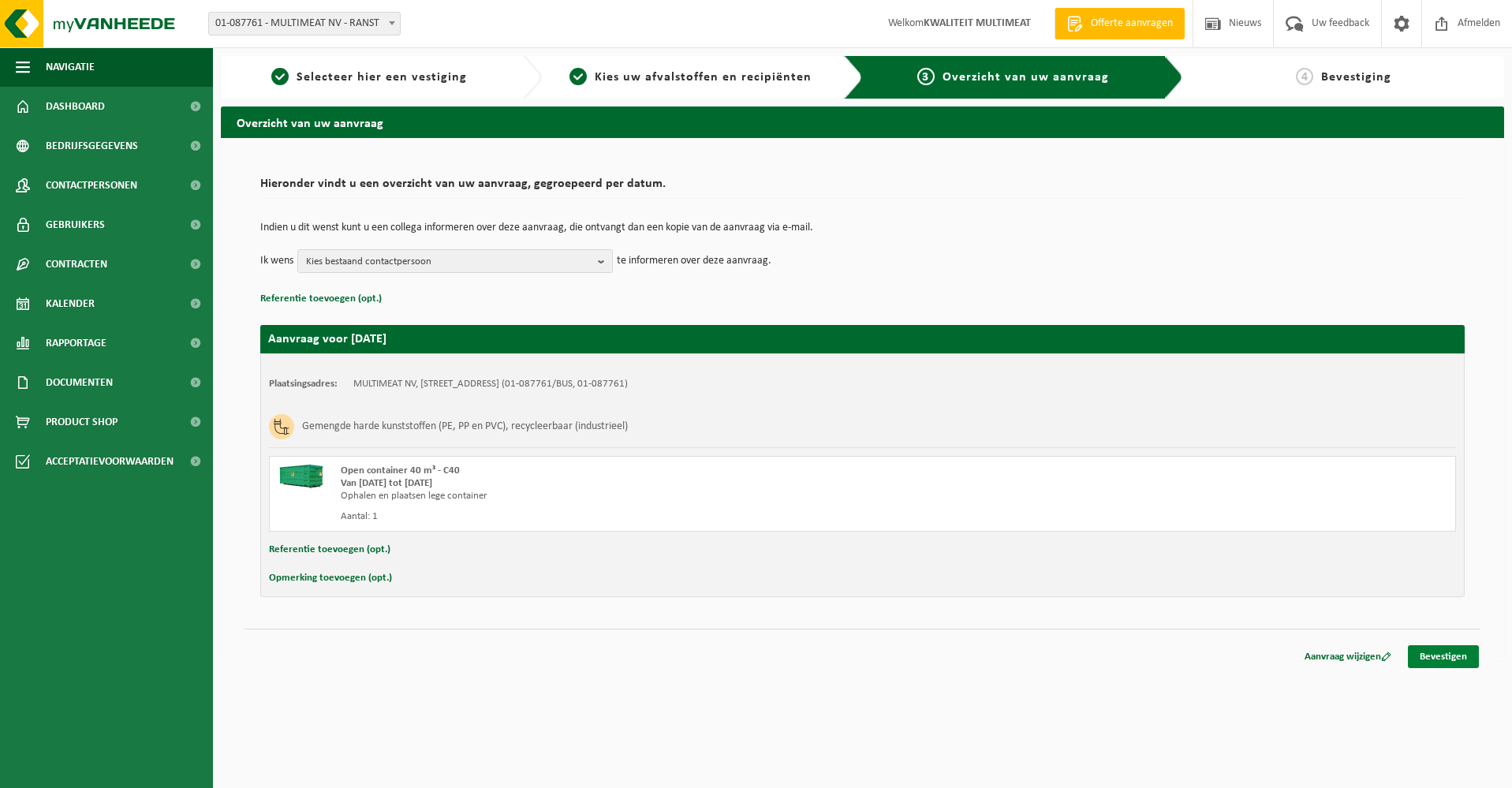
click at [1442, 658] on link "Bevestigen" at bounding box center [1444, 656] width 71 height 23
